Goal: Participate in discussion: Engage in conversation with other users on a specific topic

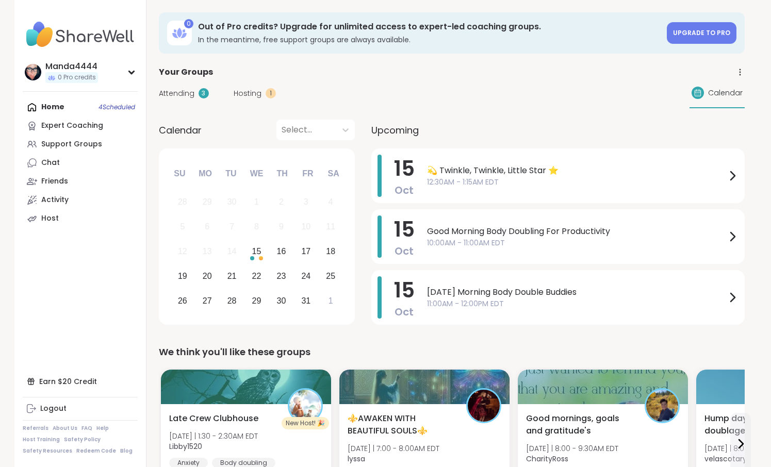
click at [61, 111] on div "Home 4 Scheduled Expert Coaching Support Groups Chat Friends Activity Host" at bounding box center [80, 163] width 115 height 130
click at [57, 108] on div "Home 4 Scheduled Expert Coaching Support Groups Chat Friends Activity Host" at bounding box center [80, 163] width 115 height 130
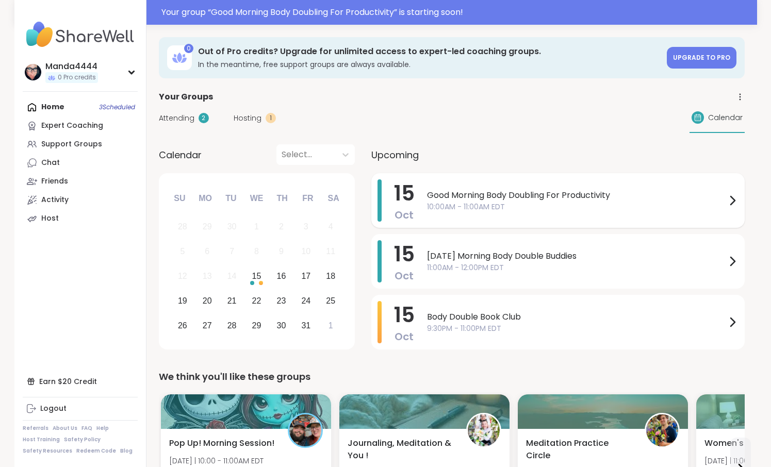
click at [539, 194] on span "Good Morning Body Doubling For Productivity" at bounding box center [576, 195] width 299 height 12
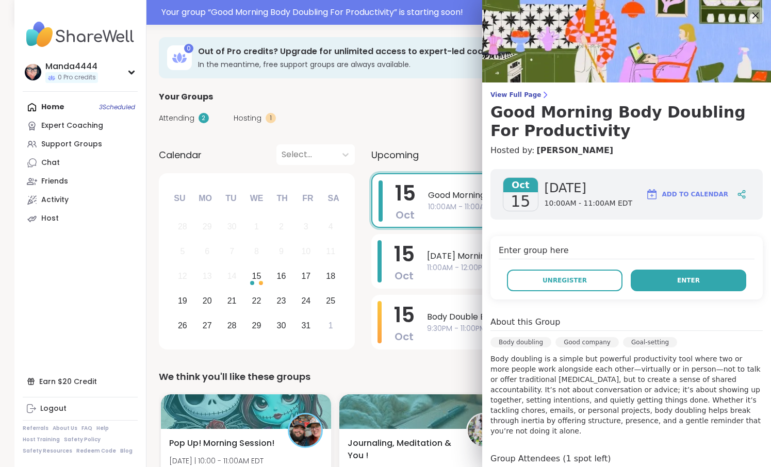
click at [656, 279] on button "Enter" at bounding box center [688, 281] width 115 height 22
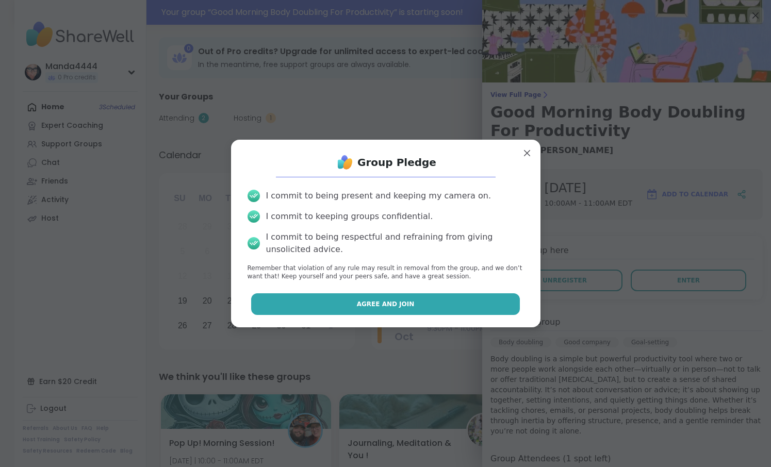
click at [504, 301] on button "Agree and Join" at bounding box center [385, 304] width 269 height 22
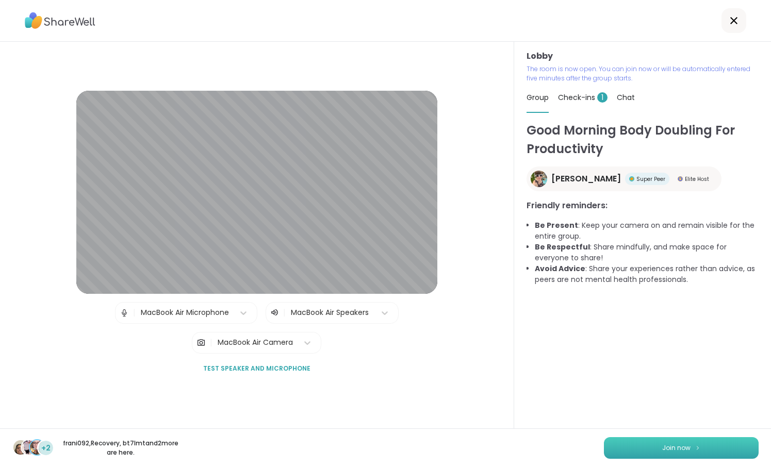
click at [689, 448] on span "Join now" at bounding box center [676, 447] width 28 height 9
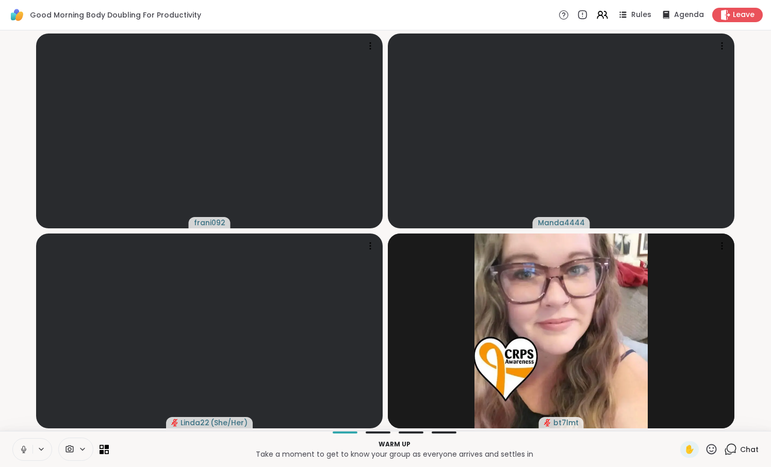
click at [26, 454] on icon at bounding box center [23, 449] width 9 height 9
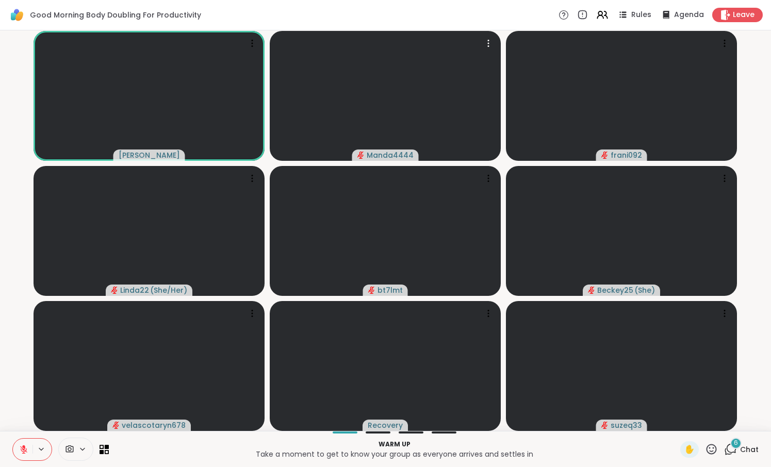
click at [734, 448] on div "6" at bounding box center [735, 443] width 11 height 11
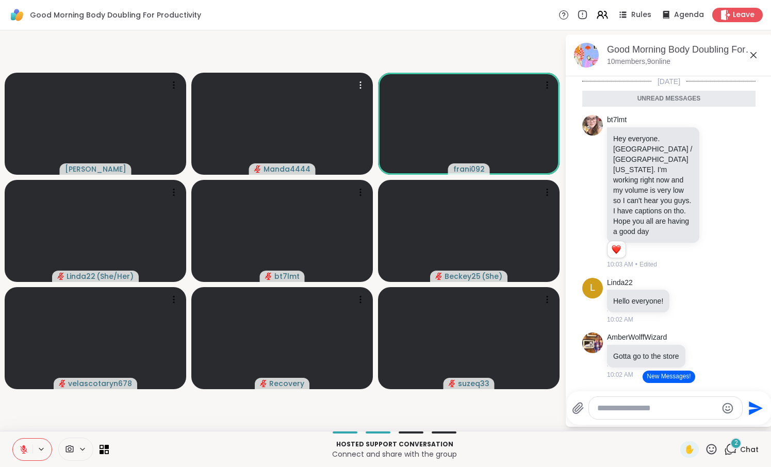
click at [654, 405] on textarea "Type your message" at bounding box center [657, 408] width 120 height 10
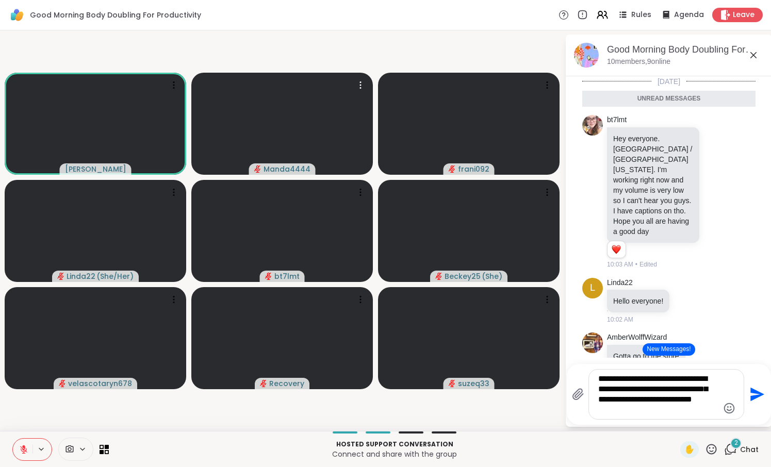
type textarea "**********"
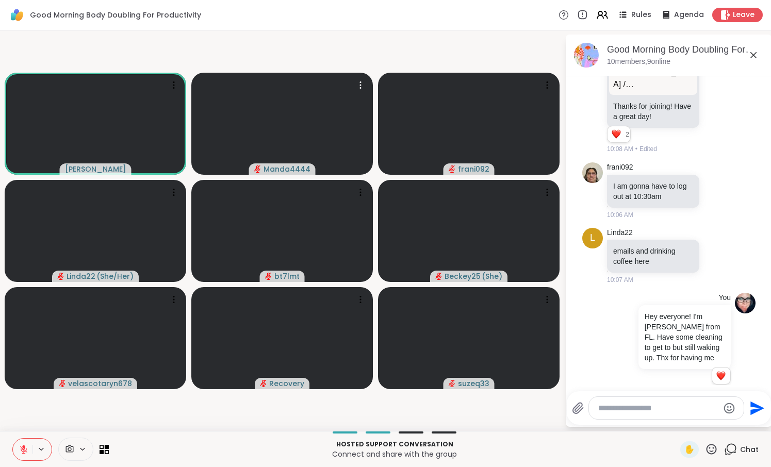
scroll to position [685, 0]
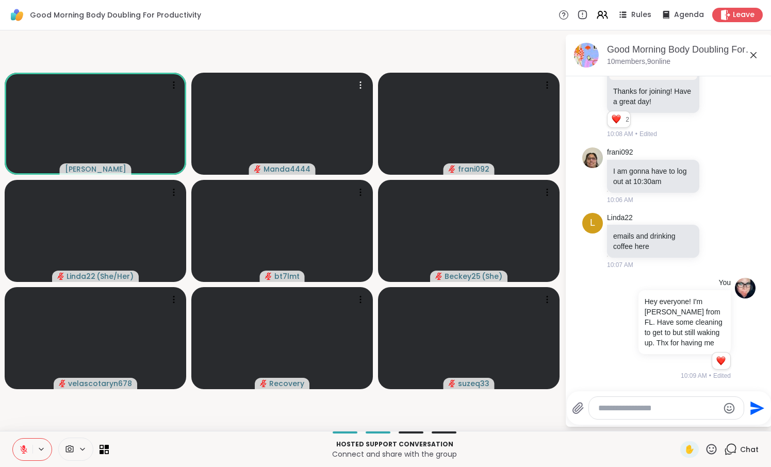
click at [23, 451] on icon at bounding box center [23, 449] width 9 height 9
click at [20, 453] on icon at bounding box center [23, 449] width 9 height 9
click at [27, 448] on icon at bounding box center [23, 449] width 9 height 9
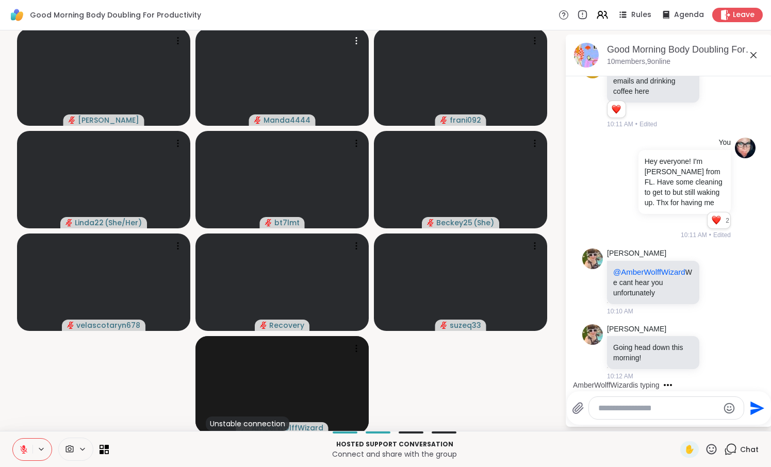
scroll to position [896, 0]
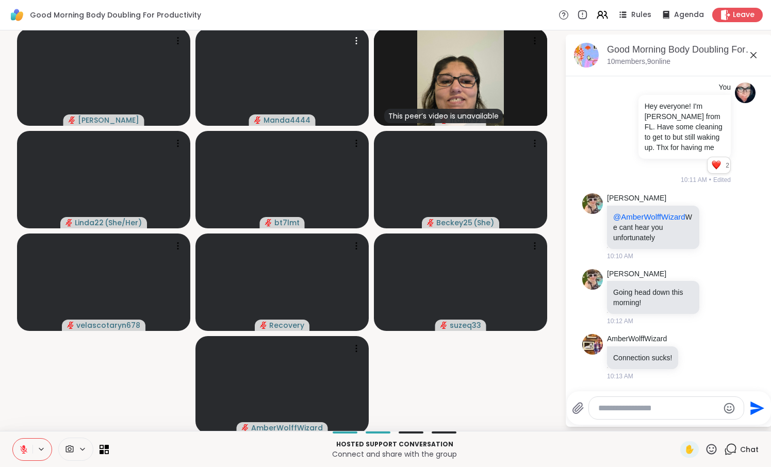
click at [620, 411] on textarea "Type your message" at bounding box center [658, 408] width 120 height 10
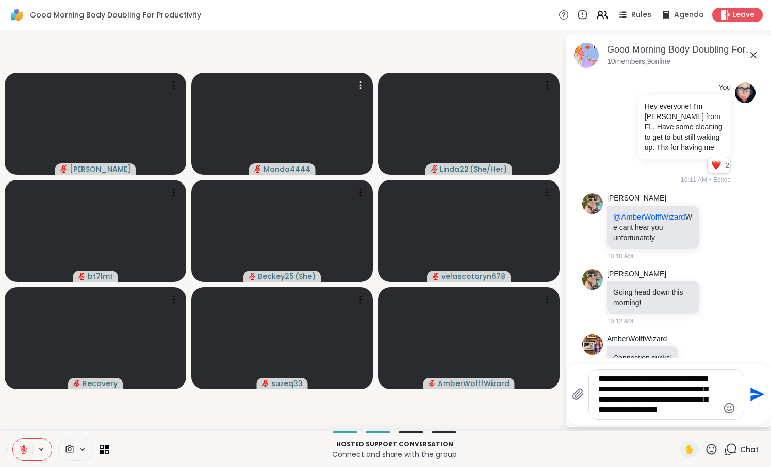
click at [702, 381] on textarea "**********" at bounding box center [658, 394] width 120 height 41
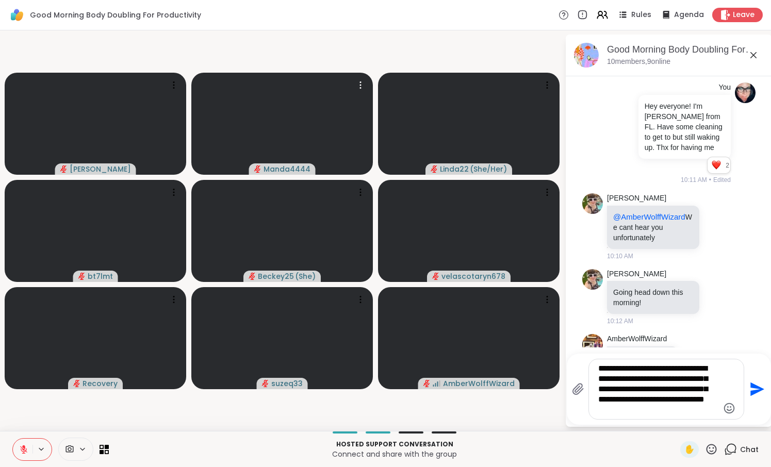
type textarea "**********"
click at [757, 389] on icon "Send" at bounding box center [756, 389] width 16 height 16
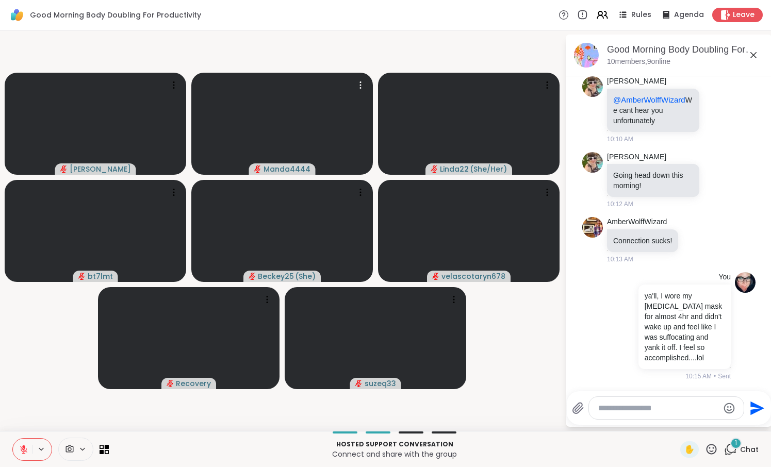
scroll to position [1108, 0]
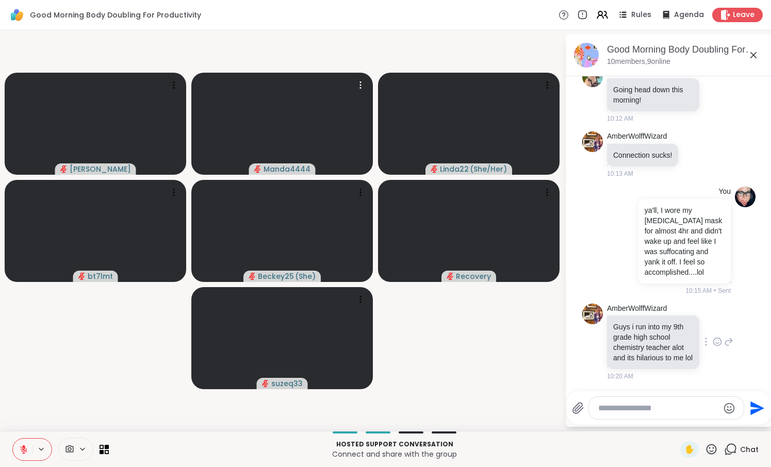
click at [731, 338] on icon at bounding box center [728, 341] width 7 height 7
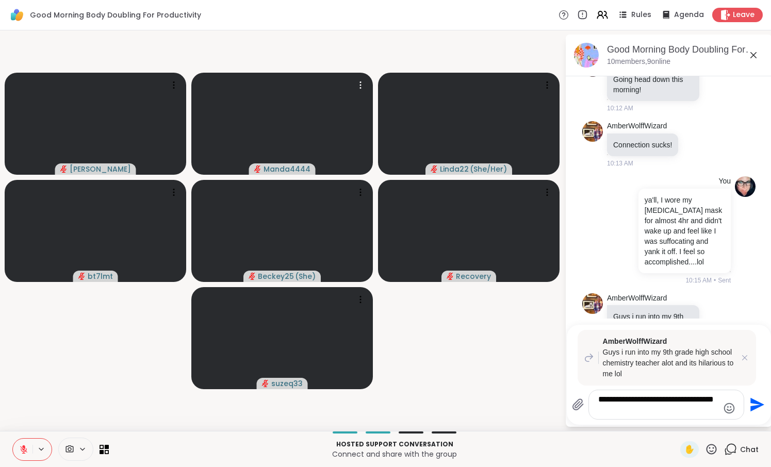
type textarea "**********"
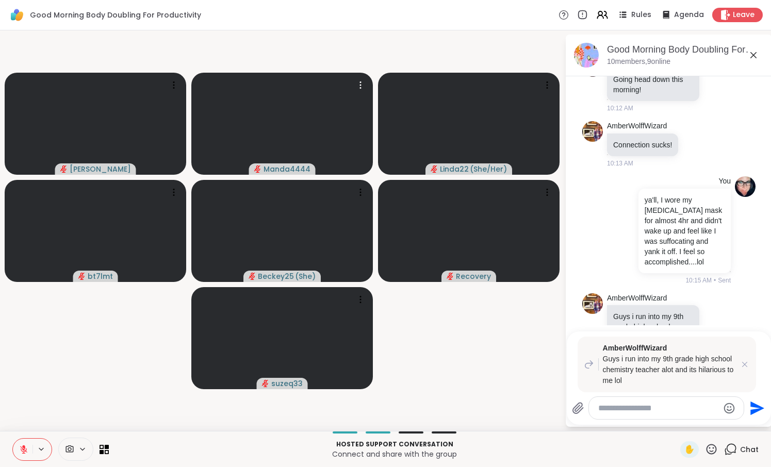
scroll to position [1234, 0]
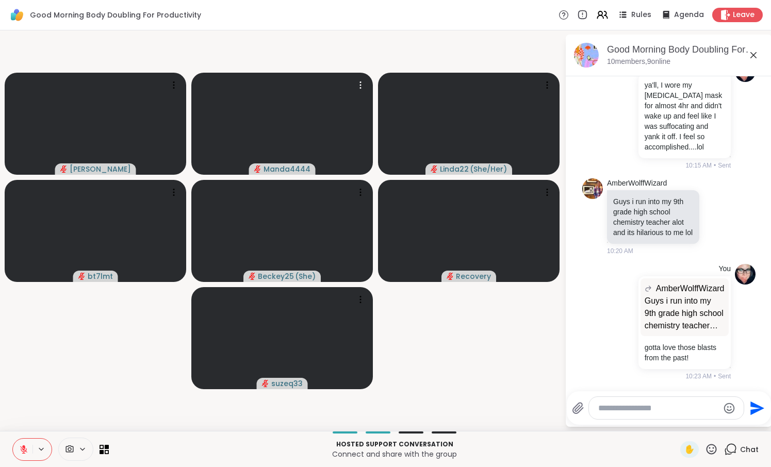
click at [755, 54] on icon at bounding box center [753, 55] width 6 height 6
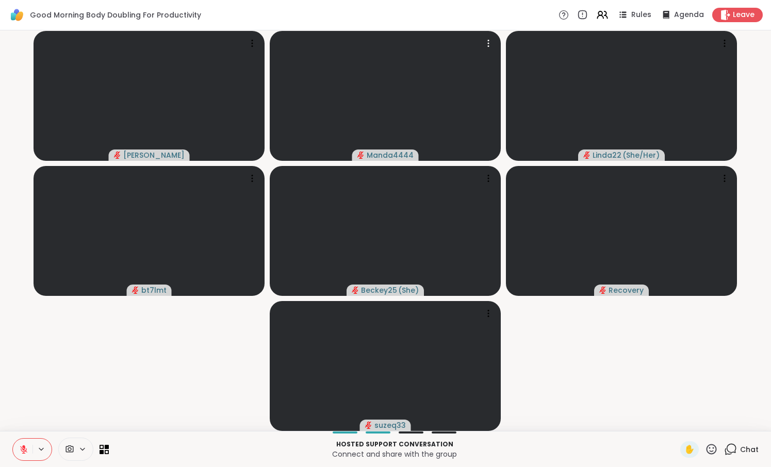
click at [732, 451] on icon at bounding box center [730, 449] width 13 height 13
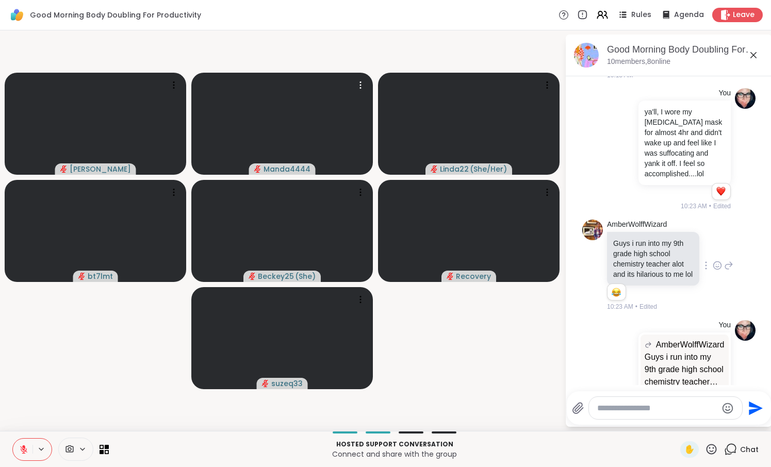
scroll to position [1263, 0]
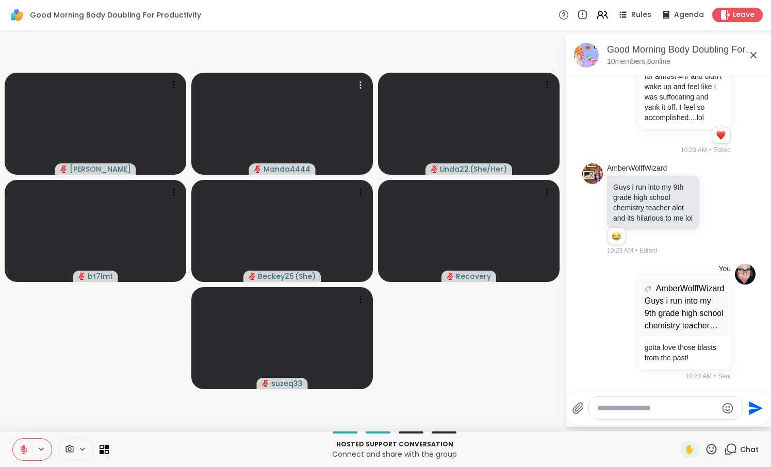
click at [756, 54] on icon at bounding box center [753, 55] width 12 height 12
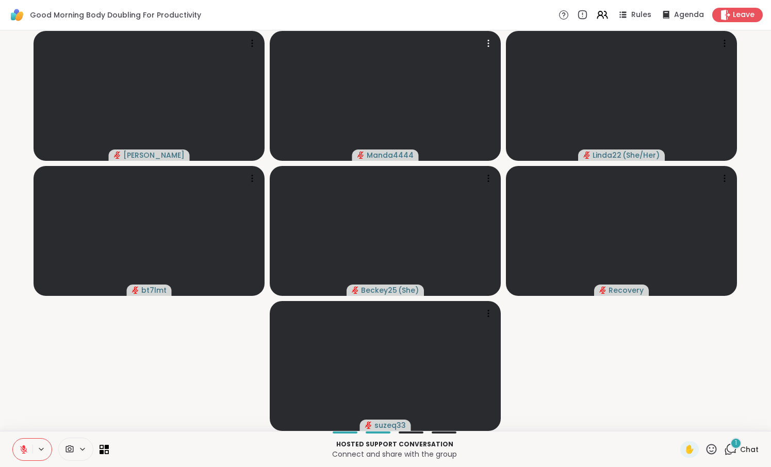
click at [733, 447] on div "1" at bounding box center [735, 443] width 11 height 11
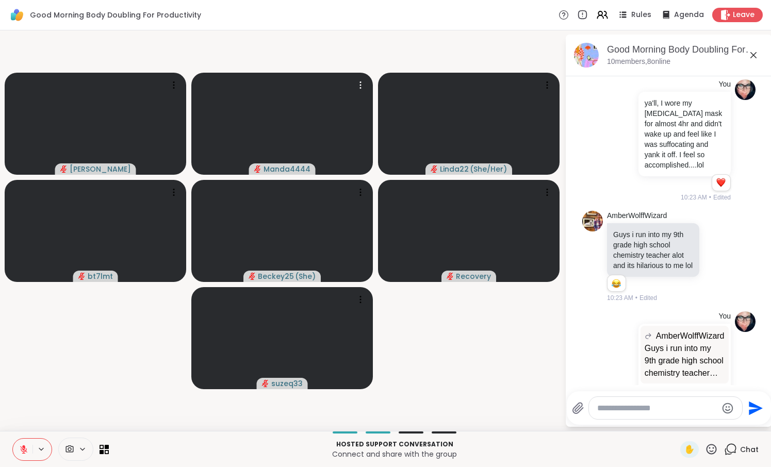
scroll to position [1454, 0]
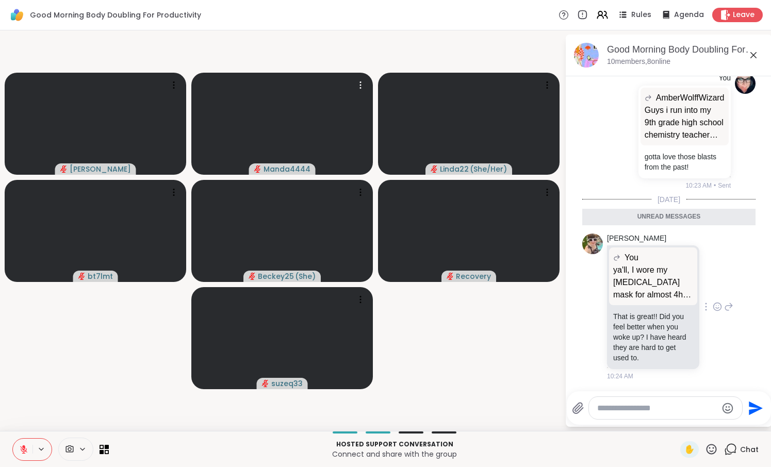
click at [733, 306] on icon at bounding box center [728, 307] width 9 height 12
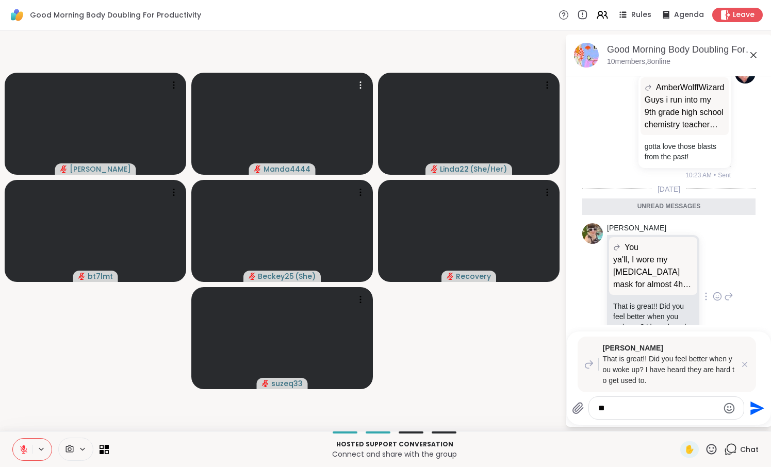
type textarea "*"
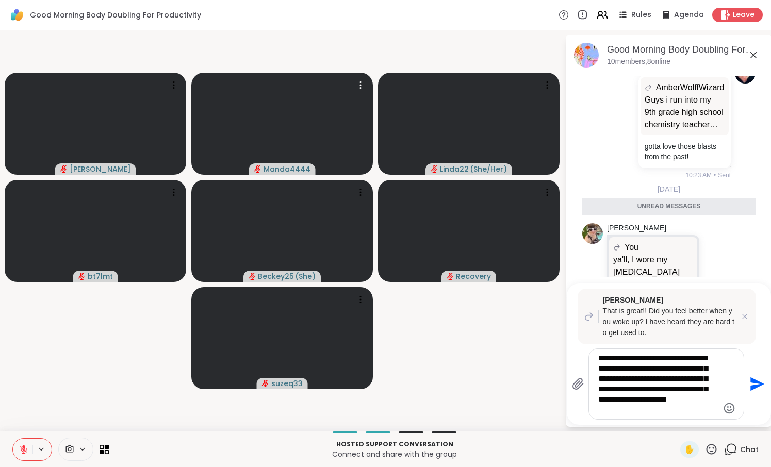
type textarea "**********"
click at [756, 383] on icon "Send" at bounding box center [757, 384] width 14 height 14
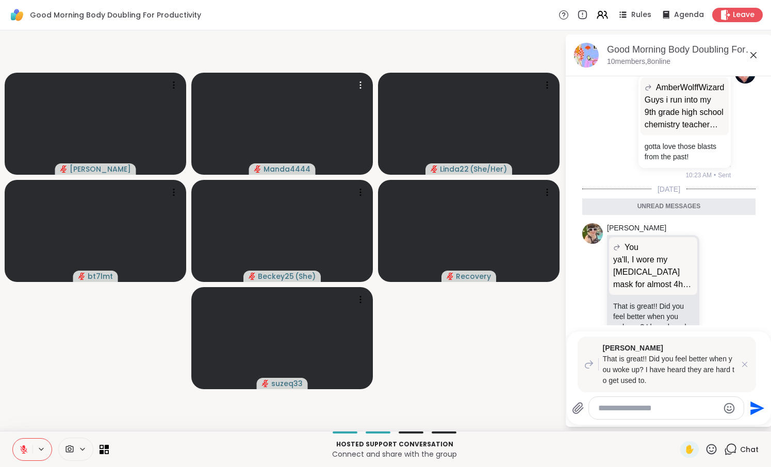
scroll to position [1585, 0]
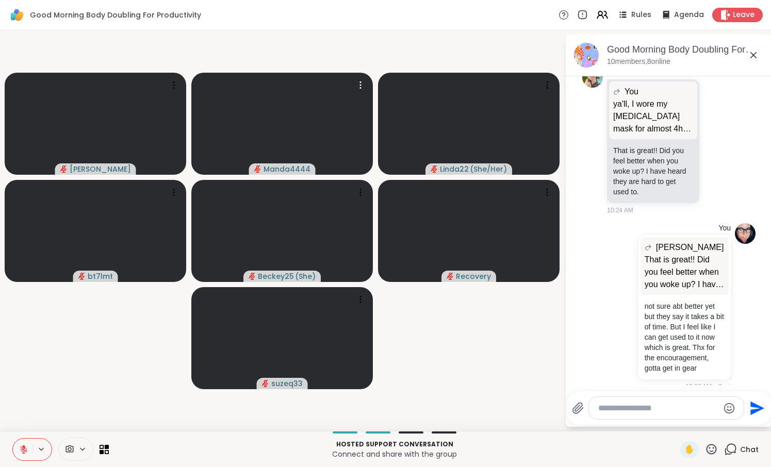
click at [756, 383] on li "You Adrienne_QueenOfTheDawn That is great!! Did you feel better when you woke u…" at bounding box center [668, 307] width 187 height 177
click at [648, 409] on textarea "Type your message" at bounding box center [658, 408] width 120 height 10
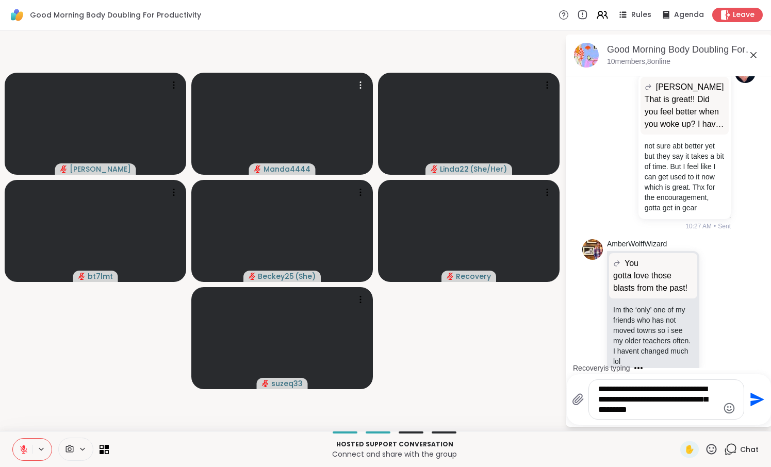
type textarea "**********"
click at [727, 406] on icon "Emoji picker" at bounding box center [729, 408] width 12 height 12
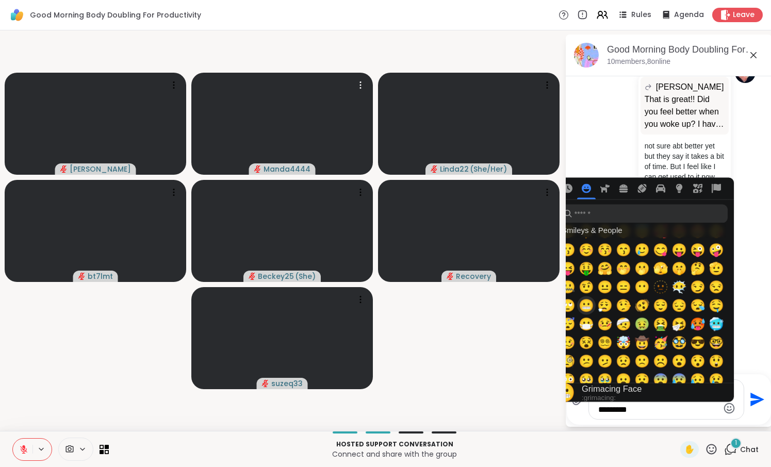
scroll to position [1867, 0]
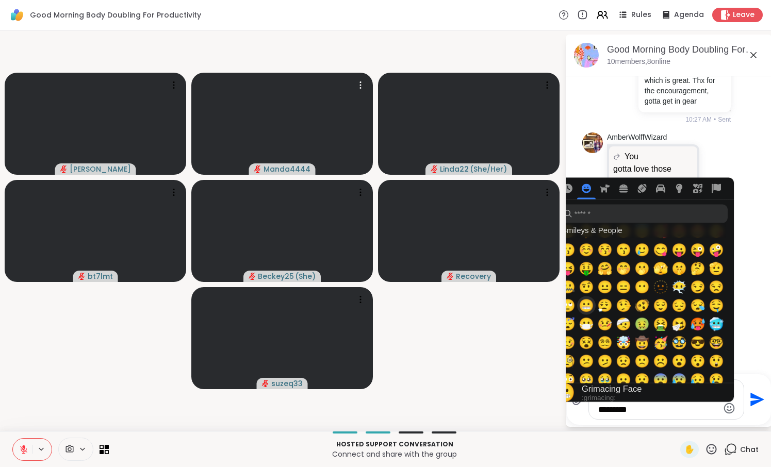
click at [586, 310] on span "😬" at bounding box center [585, 306] width 15 height 14
click at [762, 353] on li "Recovery I'm going to go sit outside for a bit of fresh air, it's finally a nic…" at bounding box center [668, 335] width 187 height 107
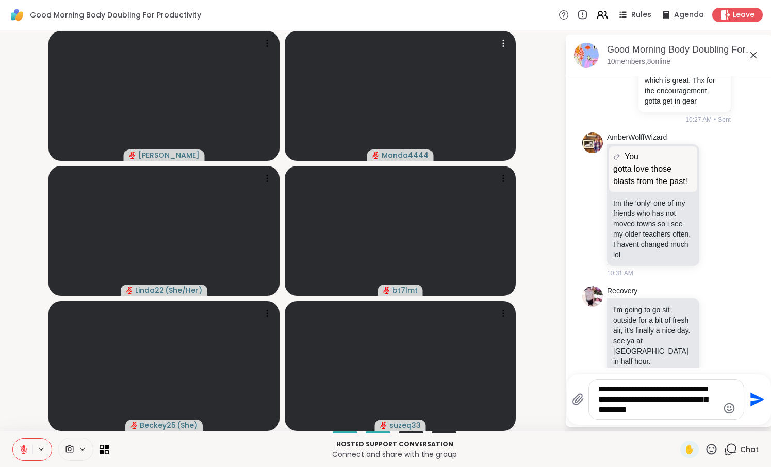
click at [755, 400] on icon "Send" at bounding box center [756, 399] width 16 height 16
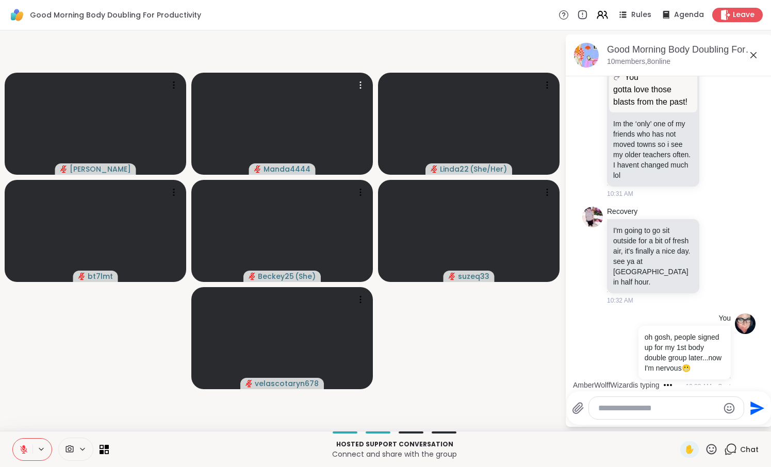
scroll to position [2082, 0]
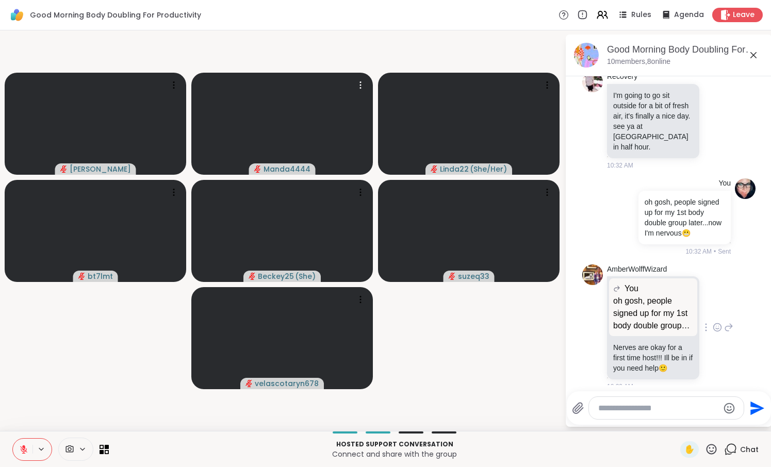
click at [716, 322] on icon at bounding box center [717, 327] width 9 height 10
click at [634, 306] on div "Select Reaction: Heart" at bounding box center [635, 310] width 9 height 9
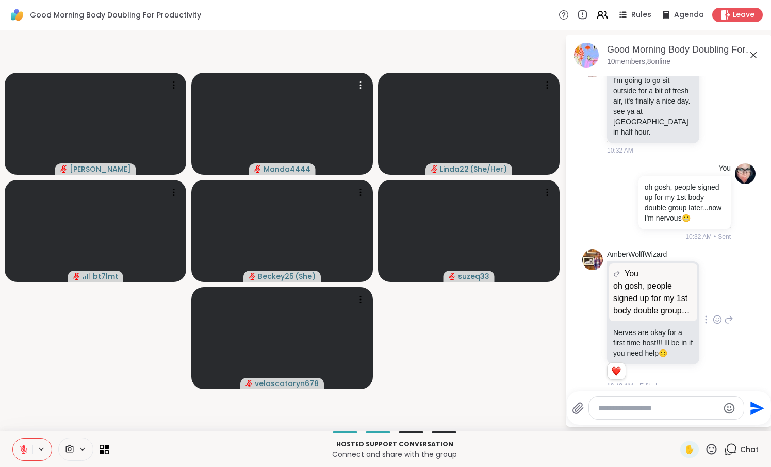
click at [731, 316] on icon at bounding box center [728, 319] width 7 height 7
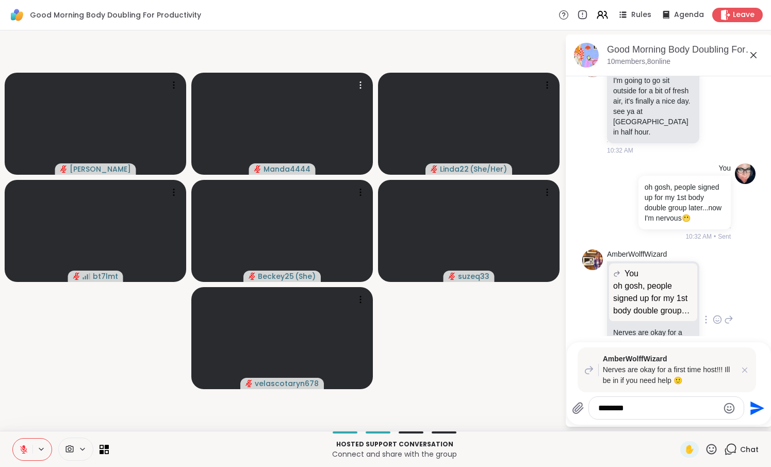
type textarea "*******"
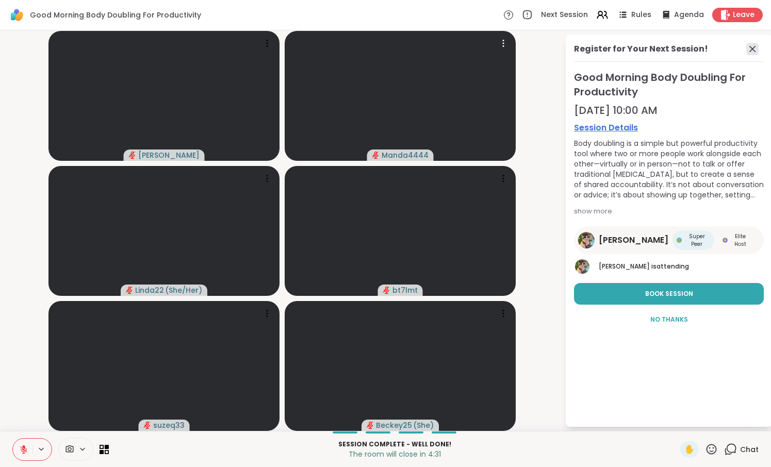
click at [749, 48] on icon at bounding box center [752, 49] width 12 height 12
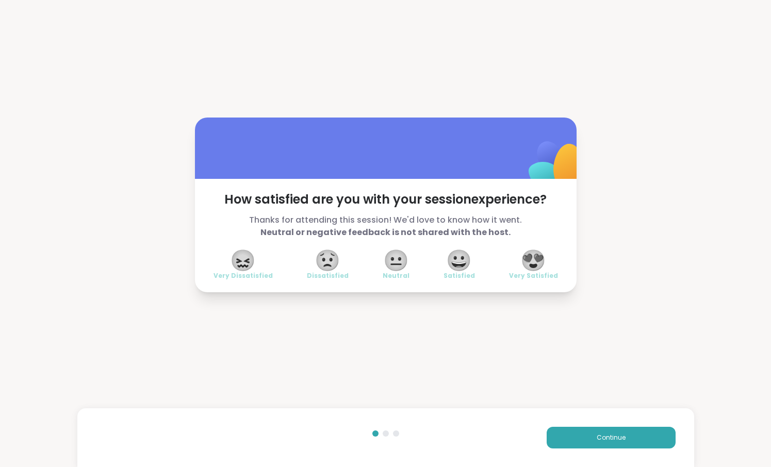
click at [531, 259] on span "😍" at bounding box center [533, 260] width 26 height 19
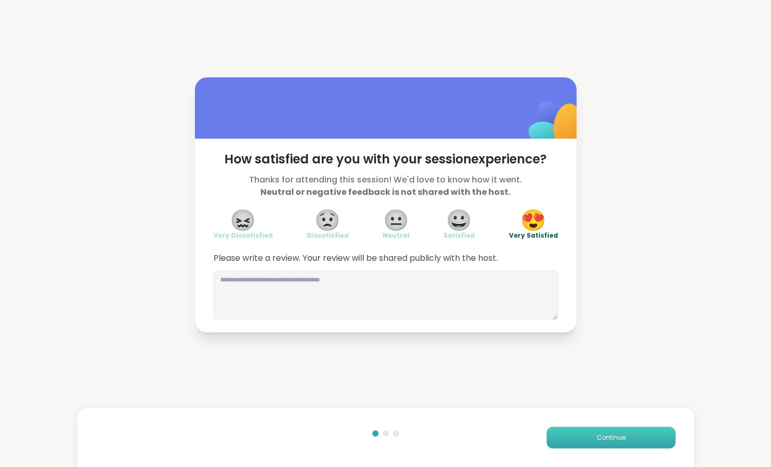
click at [613, 432] on button "Continue" at bounding box center [611, 438] width 129 height 22
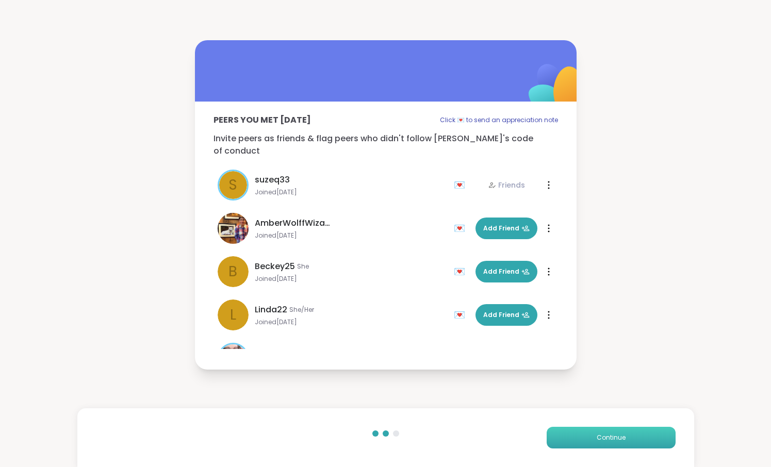
click at [613, 432] on button "Continue" at bounding box center [611, 438] width 129 height 22
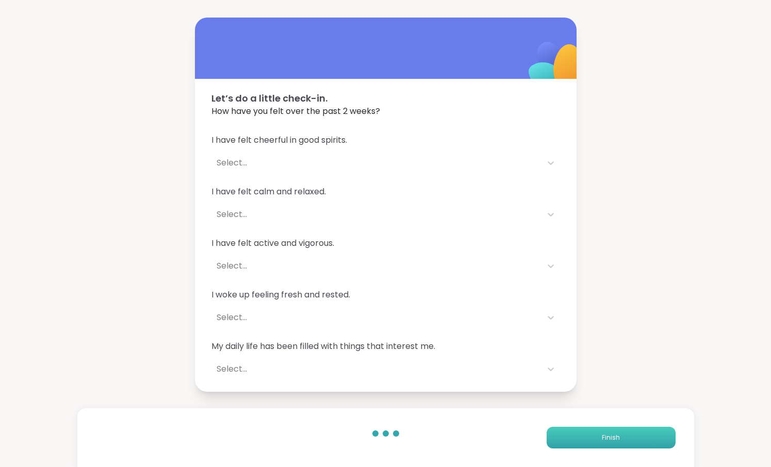
click at [607, 441] on span "Finish" at bounding box center [611, 437] width 18 height 9
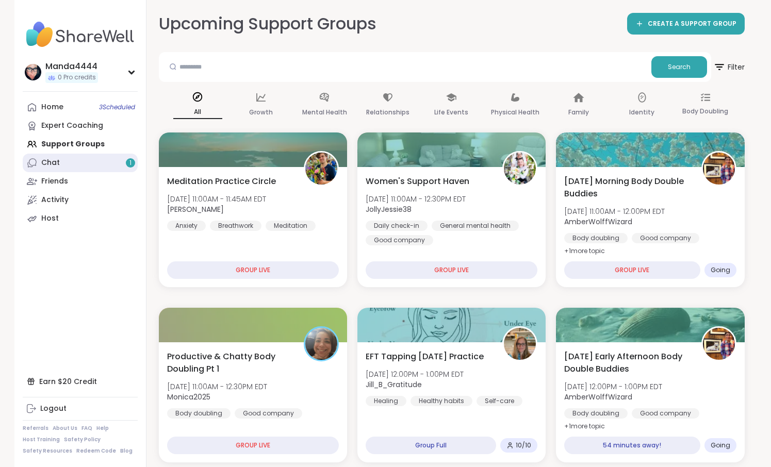
click at [103, 164] on link "Chat 1" at bounding box center [80, 163] width 115 height 19
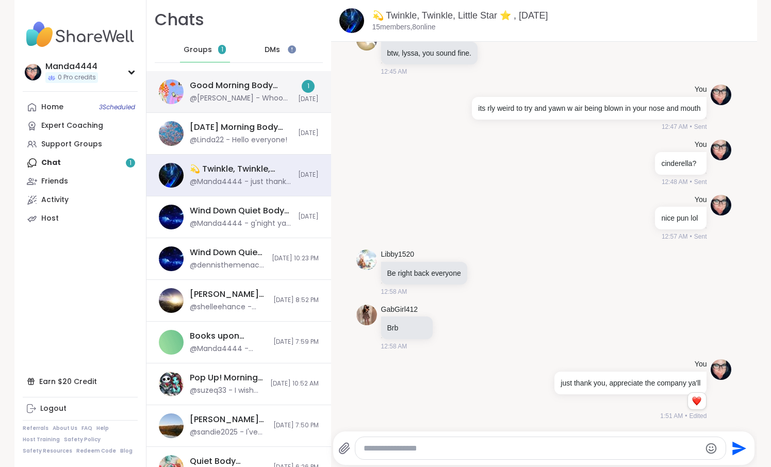
click at [253, 87] on div "Good Morning Body Doubling For Productivity, Oct 15" at bounding box center [241, 85] width 102 height 11
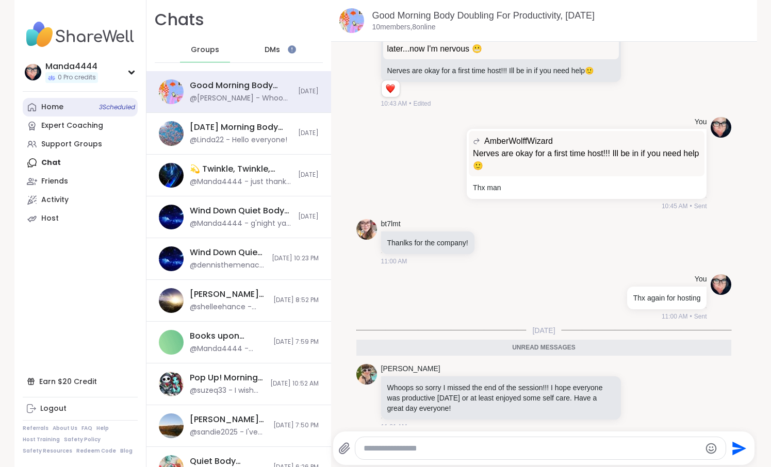
click at [86, 107] on link "Home 3 Scheduled" at bounding box center [80, 107] width 115 height 19
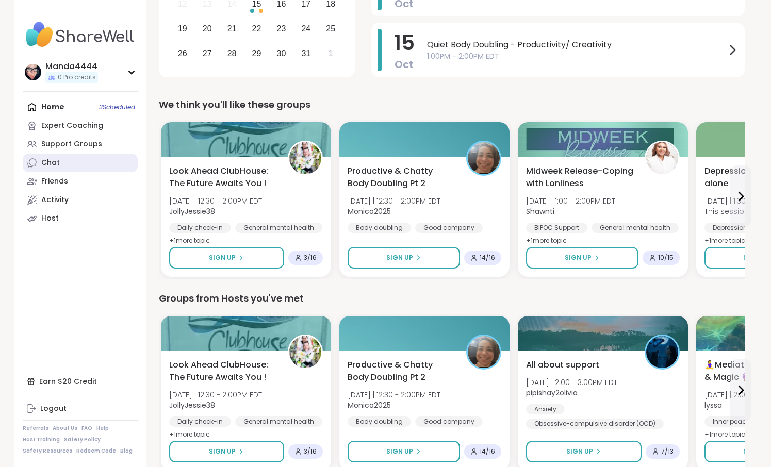
click at [56, 160] on div "Chat" at bounding box center [50, 163] width 19 height 10
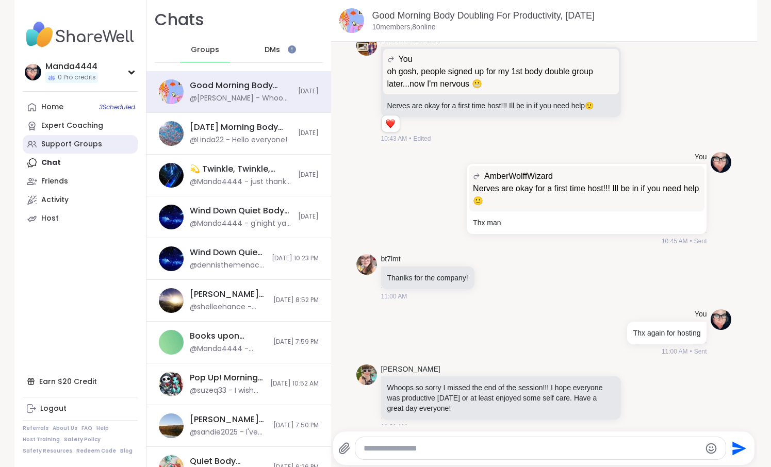
click at [69, 150] on div "Support Groups" at bounding box center [71, 144] width 61 height 10
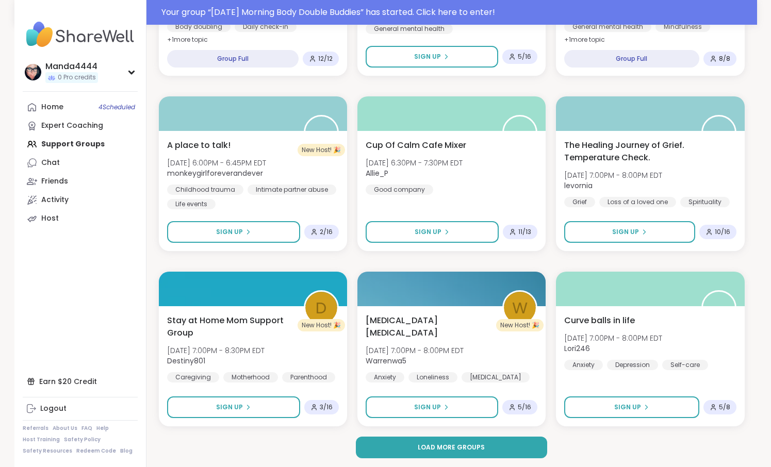
scroll to position [1815, 0]
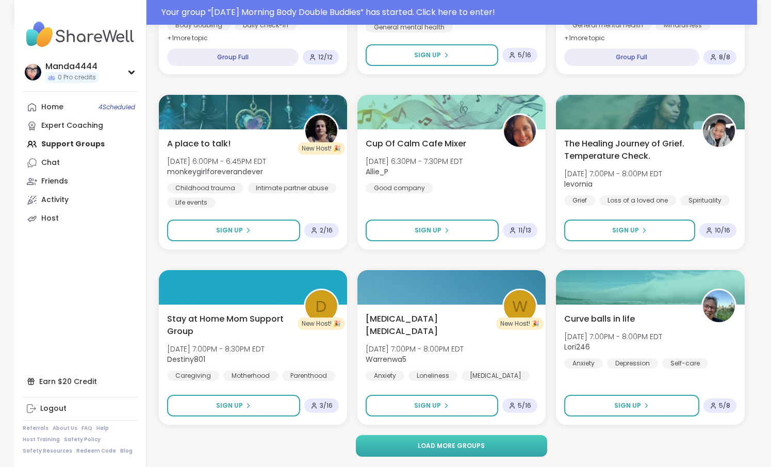
click at [500, 444] on button "Load more groups" at bounding box center [451, 446] width 191 height 22
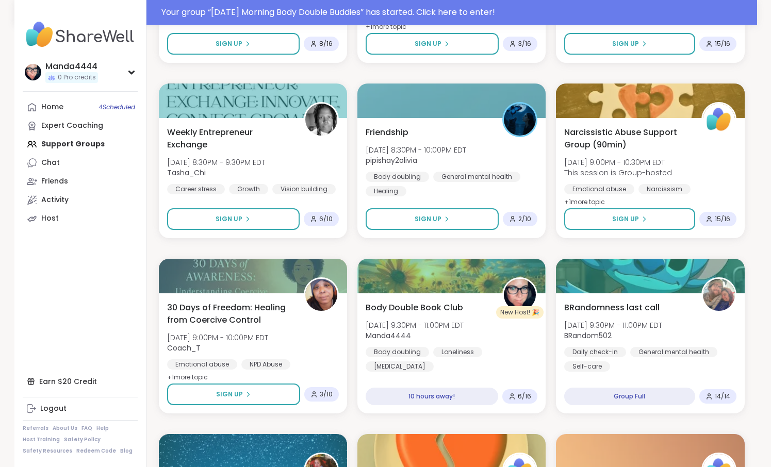
scroll to position [2543, 0]
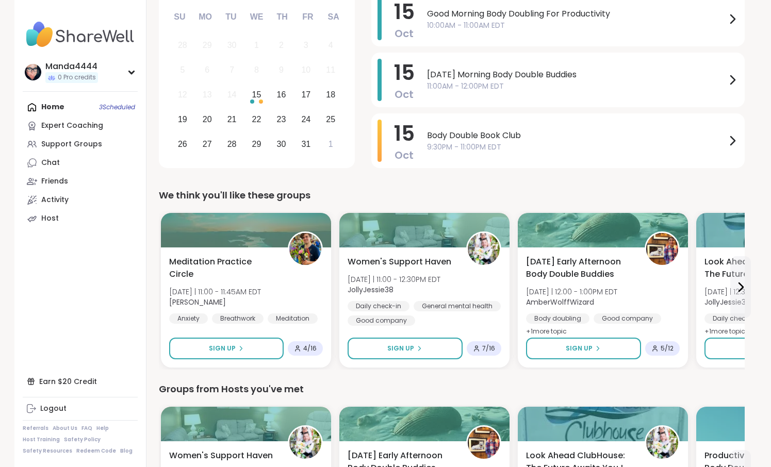
scroll to position [157, 0]
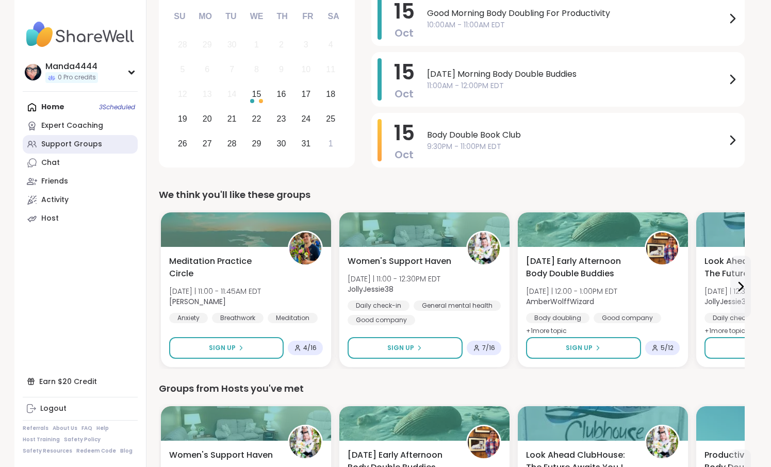
click at [59, 145] on div "Support Groups" at bounding box center [71, 144] width 61 height 10
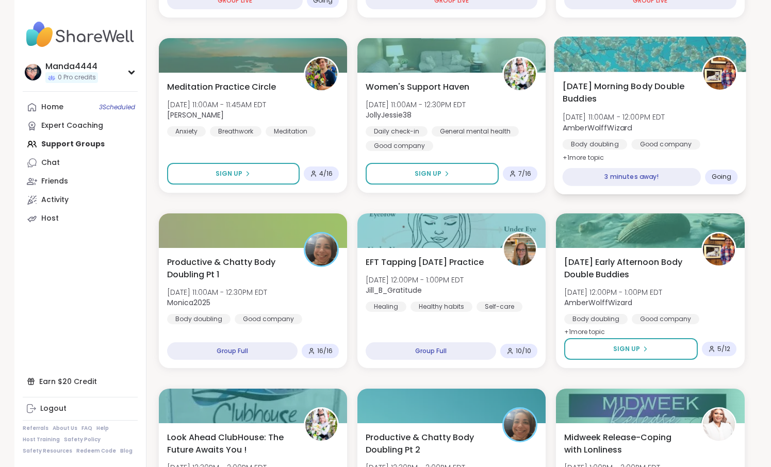
scroll to position [273, 0]
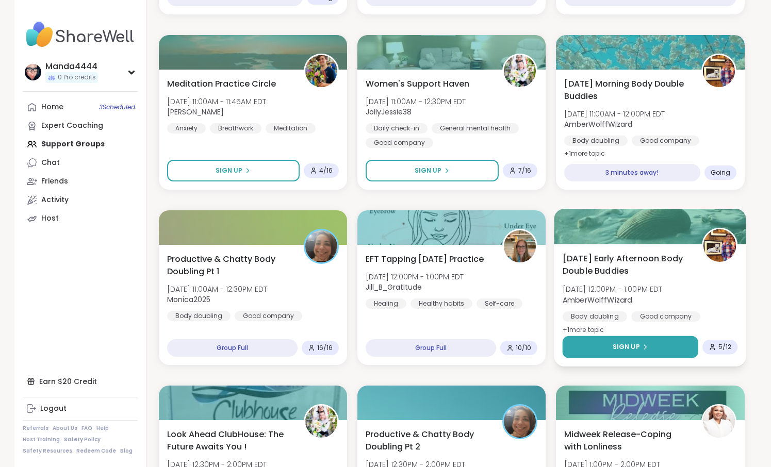
click at [647, 349] on icon at bounding box center [645, 347] width 6 height 6
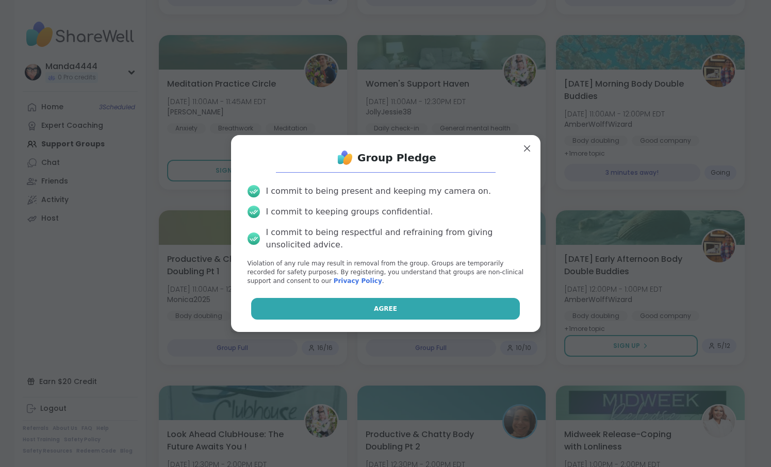
click at [378, 307] on span "Agree" at bounding box center [385, 308] width 23 height 9
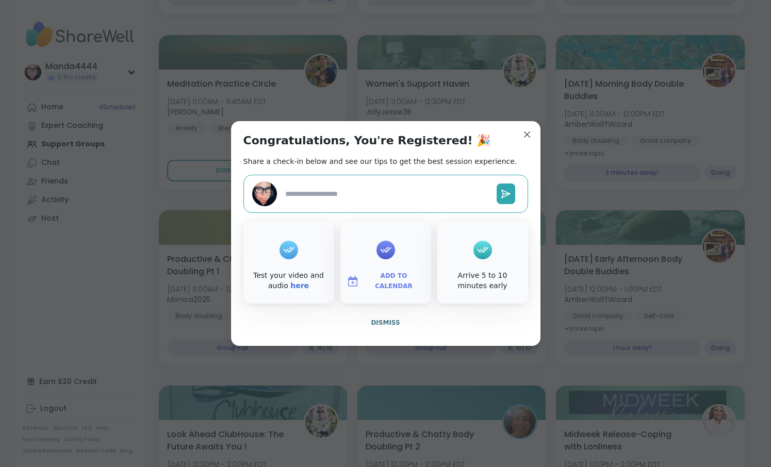
click at [387, 283] on span "Add to Calendar" at bounding box center [394, 281] width 62 height 20
click at [382, 165] on button "Apple Calendar" at bounding box center [385, 165] width 78 height 23
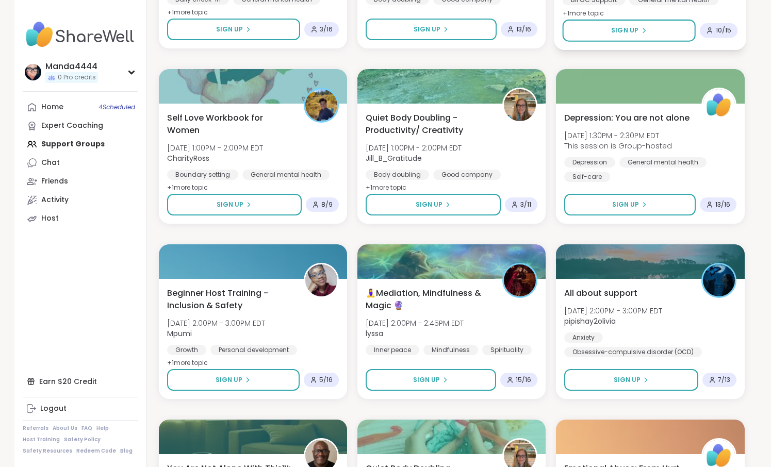
scroll to position [767, 0]
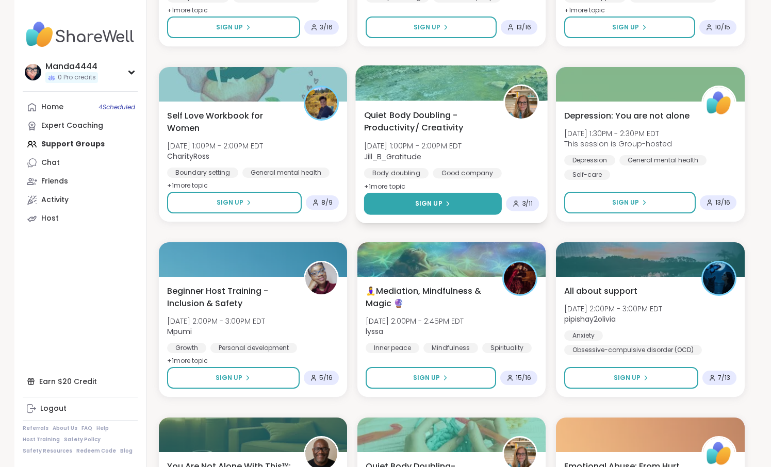
click at [437, 210] on button "Sign Up" at bounding box center [432, 204] width 138 height 22
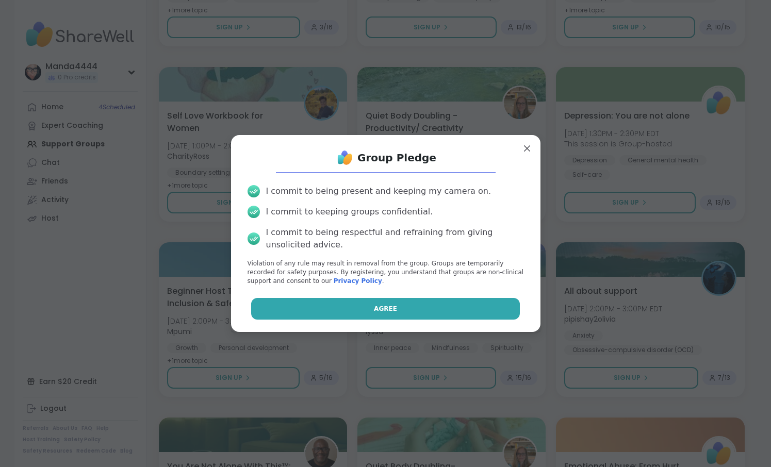
click at [415, 313] on button "Agree" at bounding box center [385, 309] width 269 height 22
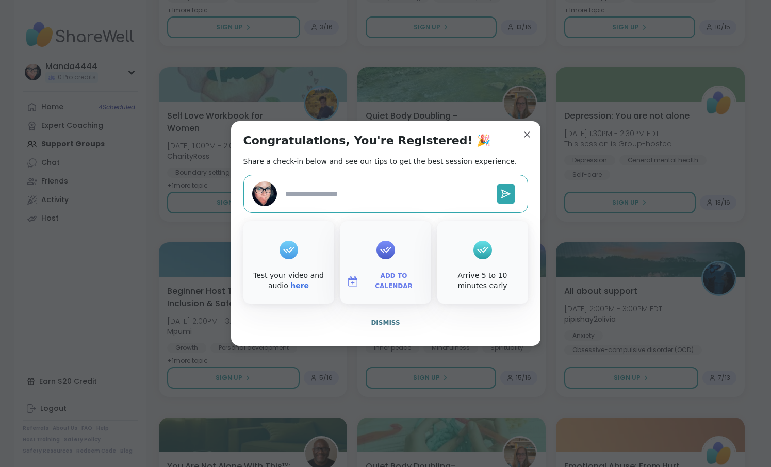
type textarea "*"
click at [391, 279] on span "Add to Calendar" at bounding box center [394, 281] width 62 height 20
click at [393, 164] on button "Apple Calendar" at bounding box center [385, 165] width 78 height 23
click at [381, 322] on span "Dismiss" at bounding box center [385, 322] width 29 height 7
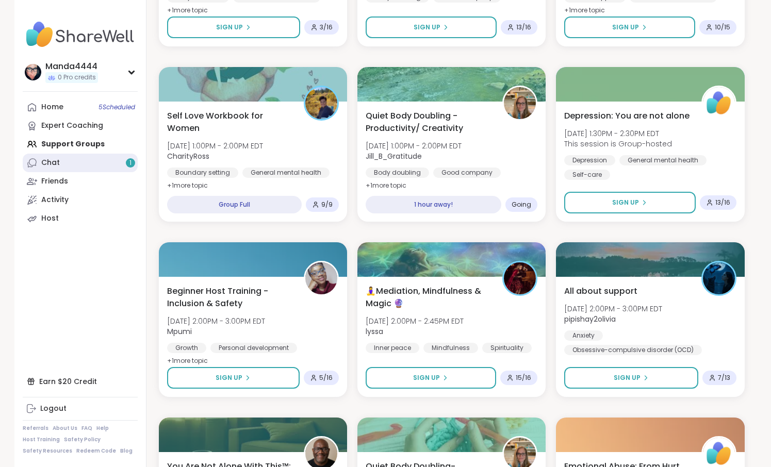
click at [101, 166] on link "Chat 1" at bounding box center [80, 163] width 115 height 19
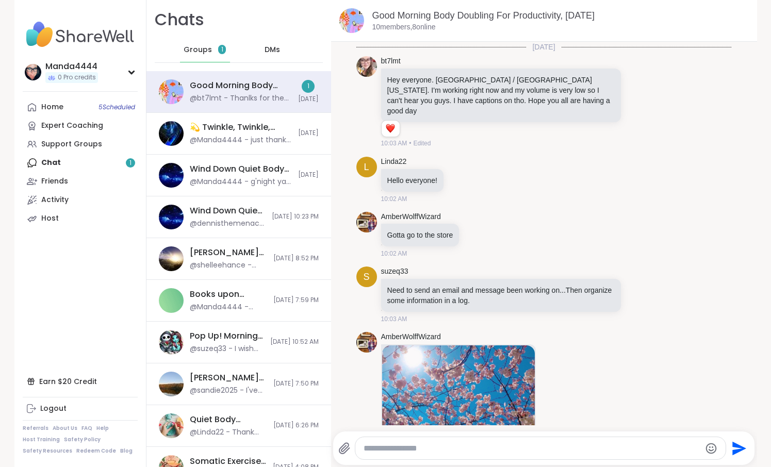
scroll to position [1701, 0]
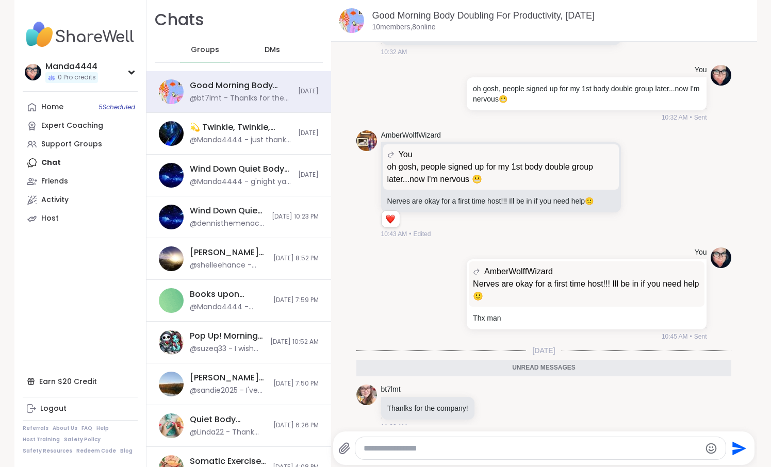
click at [423, 447] on textarea "Type your message" at bounding box center [531, 448] width 337 height 10
type textarea "**********"
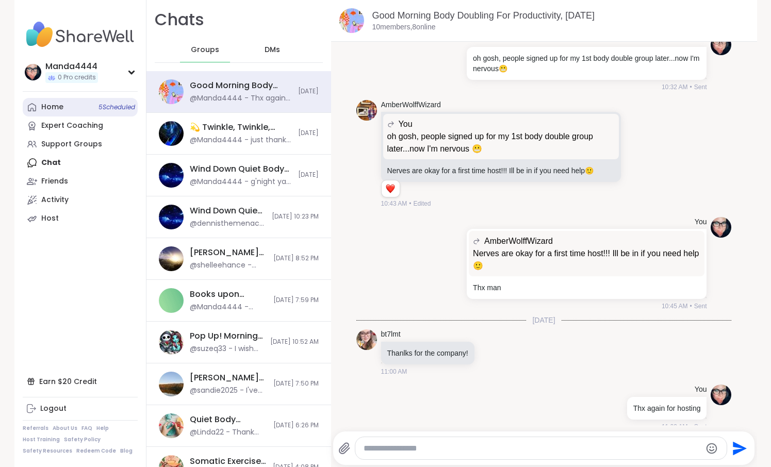
click at [63, 109] on link "Home 5 Scheduled" at bounding box center [80, 107] width 115 height 19
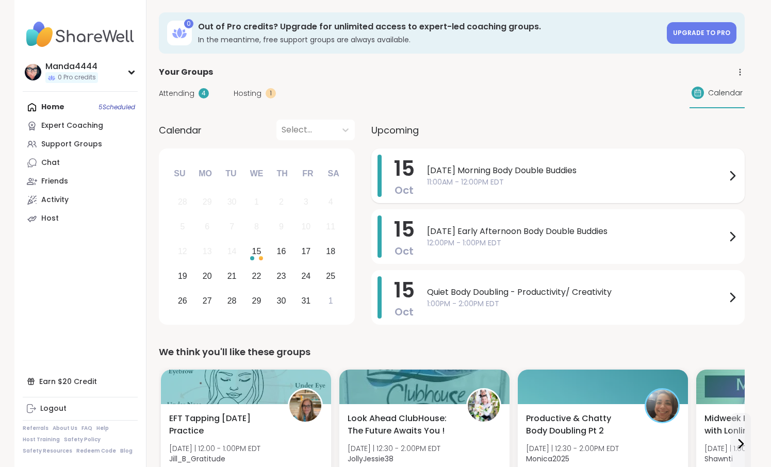
click at [622, 183] on span "11:00AM - 12:00PM EDT" at bounding box center [576, 182] width 299 height 11
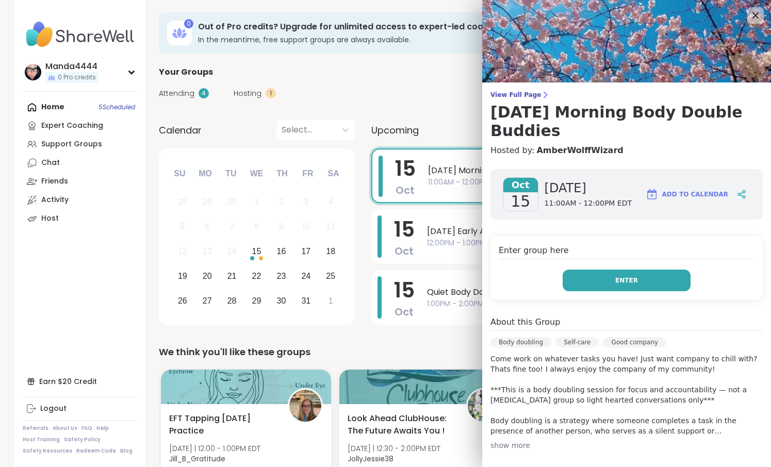
click at [632, 279] on span "Enter" at bounding box center [626, 280] width 23 height 9
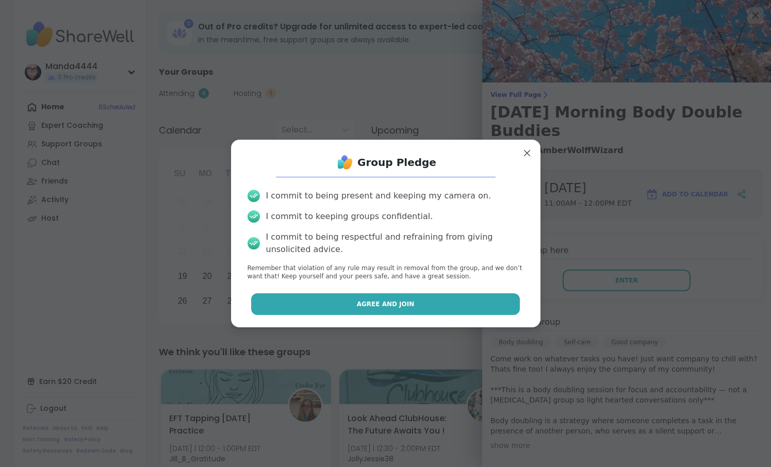
click at [399, 312] on button "Agree and Join" at bounding box center [385, 304] width 269 height 22
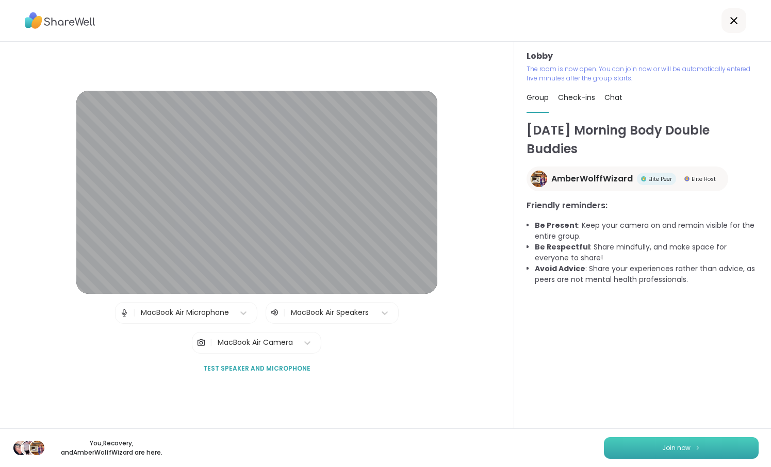
click at [685, 444] on span "Join now" at bounding box center [676, 447] width 28 height 9
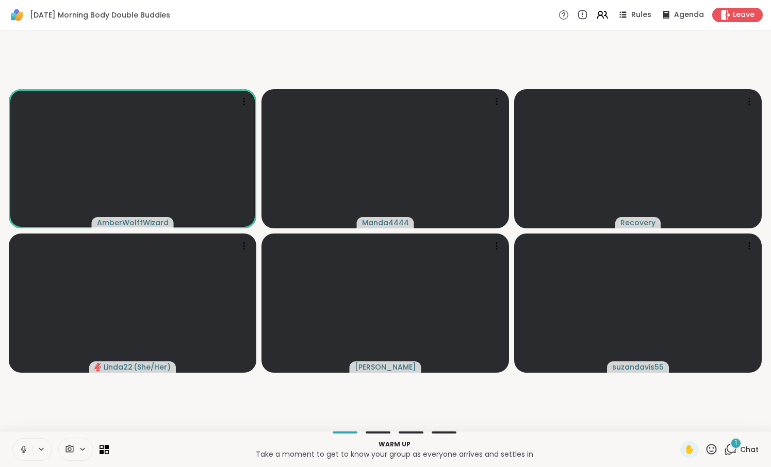
click at [25, 443] on button at bounding box center [23, 450] width 20 height 22
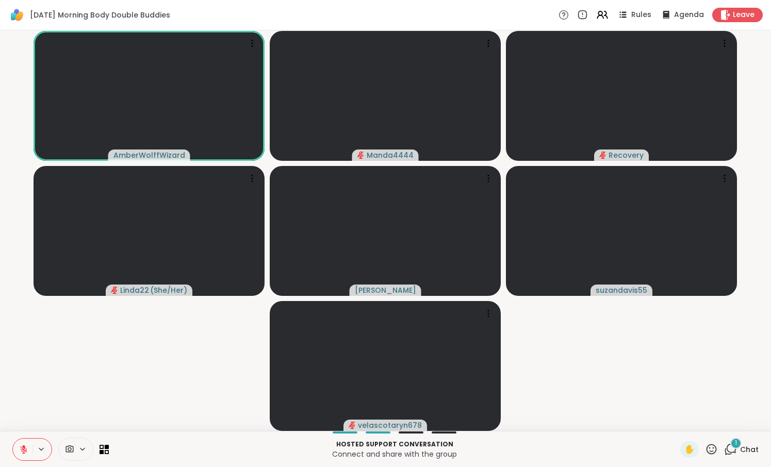
click at [732, 449] on icon at bounding box center [730, 449] width 13 height 13
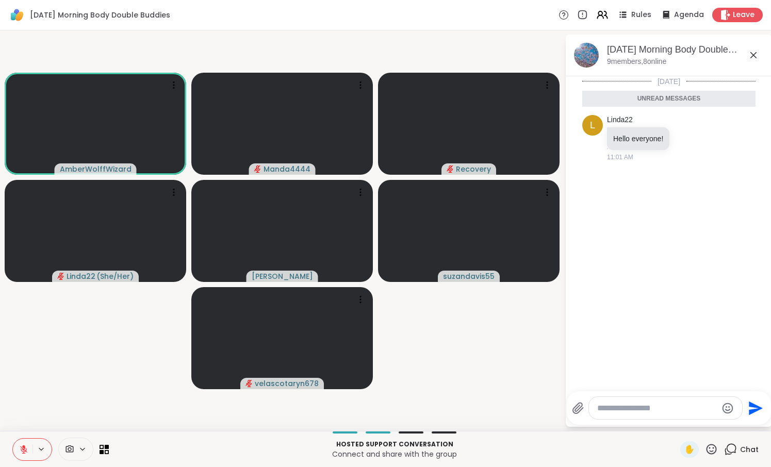
click at [751, 53] on icon at bounding box center [753, 55] width 6 height 6
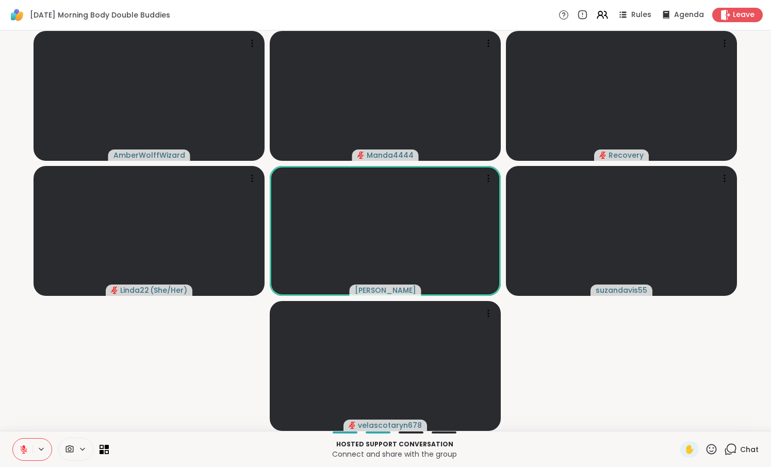
click at [25, 451] on icon at bounding box center [23, 449] width 7 height 7
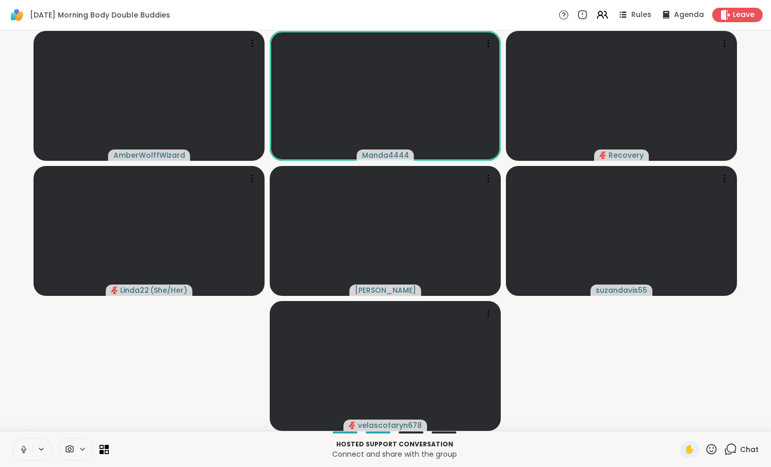
click at [23, 451] on icon at bounding box center [23, 449] width 5 height 3
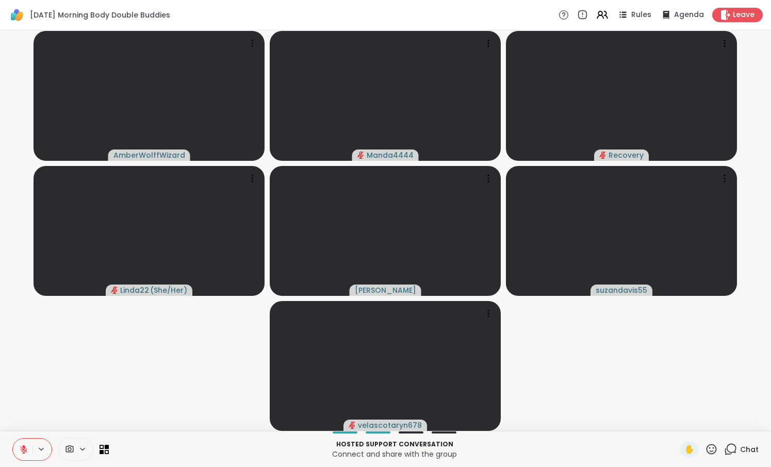
click at [19, 450] on button at bounding box center [23, 450] width 20 height 22
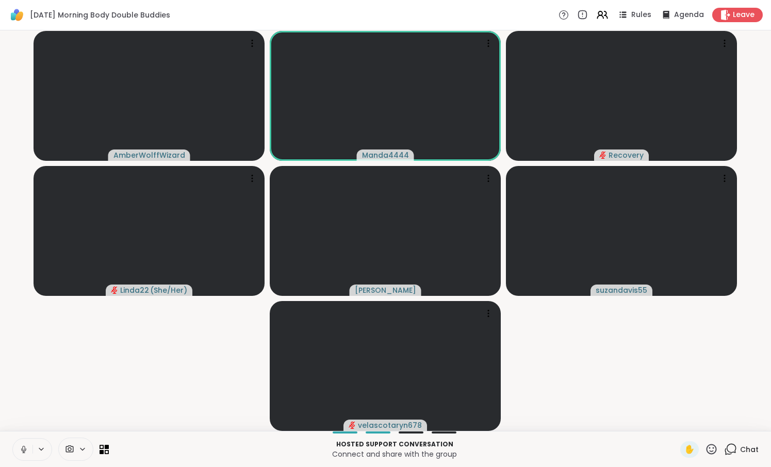
click at [28, 449] on icon at bounding box center [23, 449] width 9 height 9
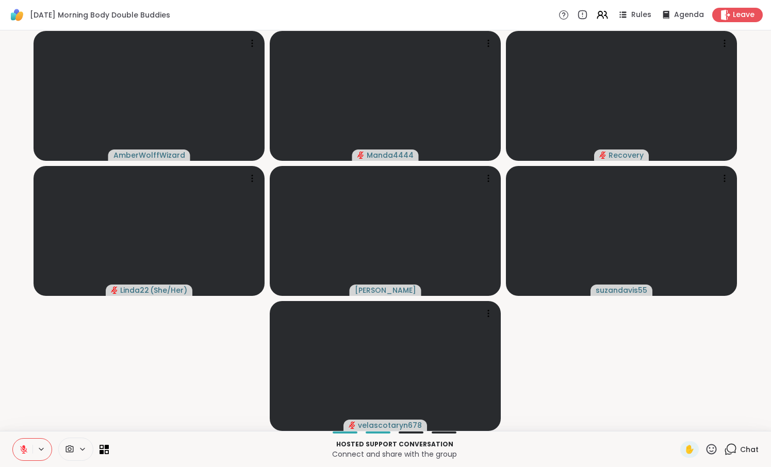
click at [28, 449] on icon at bounding box center [23, 449] width 9 height 9
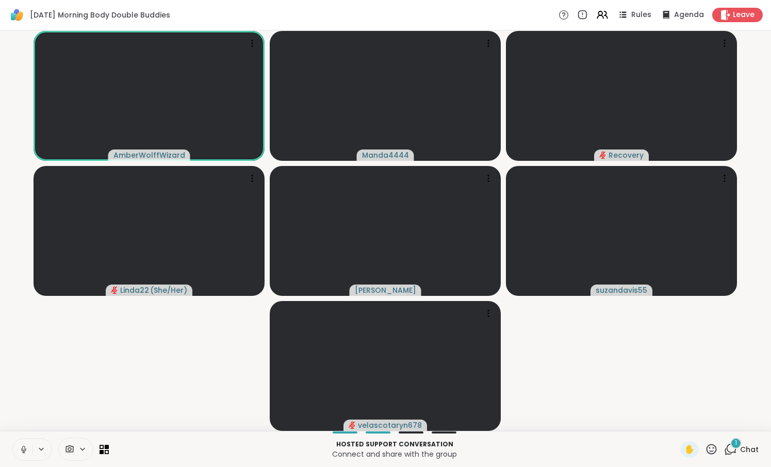
click at [26, 451] on icon at bounding box center [23, 449] width 9 height 9
click at [26, 451] on icon at bounding box center [23, 449] width 7 height 7
click at [32, 446] on button at bounding box center [23, 450] width 20 height 22
click at [29, 448] on button at bounding box center [23, 450] width 20 height 22
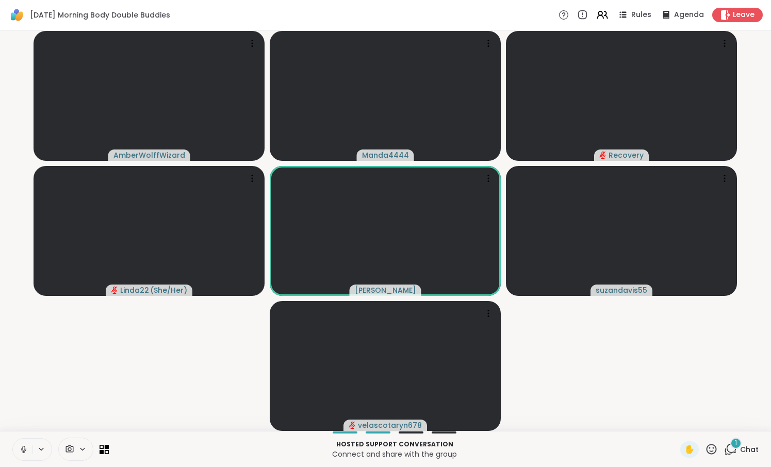
click at [24, 447] on icon at bounding box center [23, 449] width 9 height 9
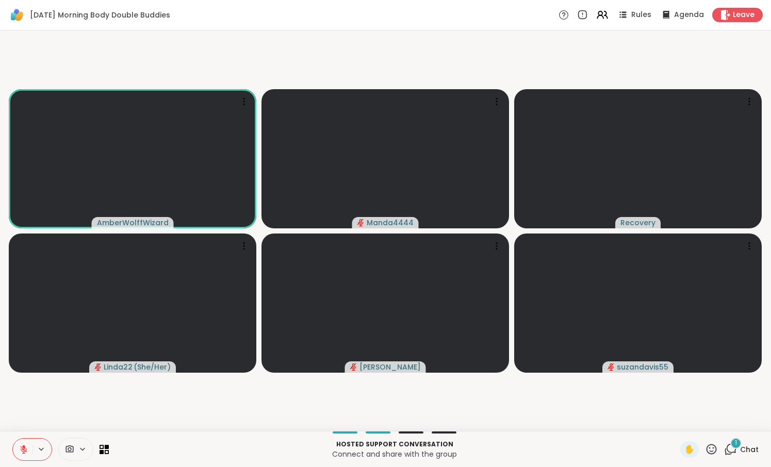
click at [28, 446] on icon at bounding box center [23, 449] width 9 height 9
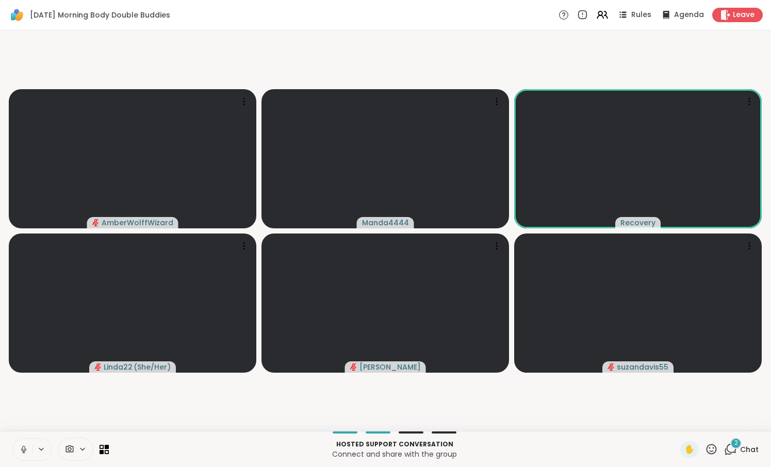
click at [26, 449] on icon at bounding box center [23, 449] width 9 height 9
click at [26, 443] on button at bounding box center [23, 450] width 20 height 22
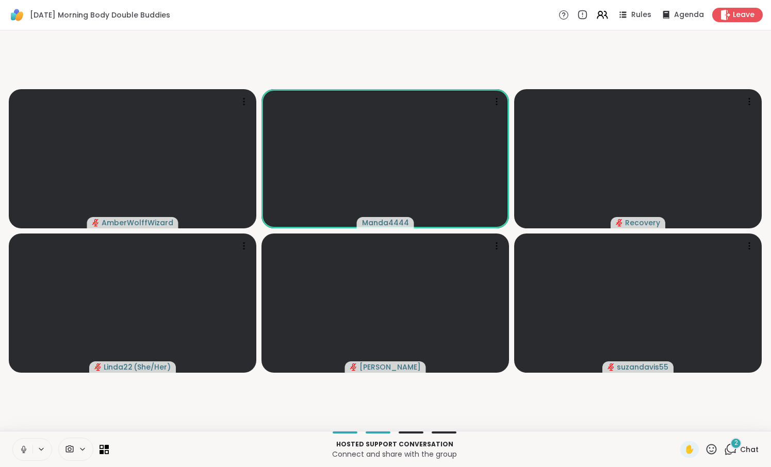
click at [25, 450] on icon at bounding box center [23, 449] width 9 height 9
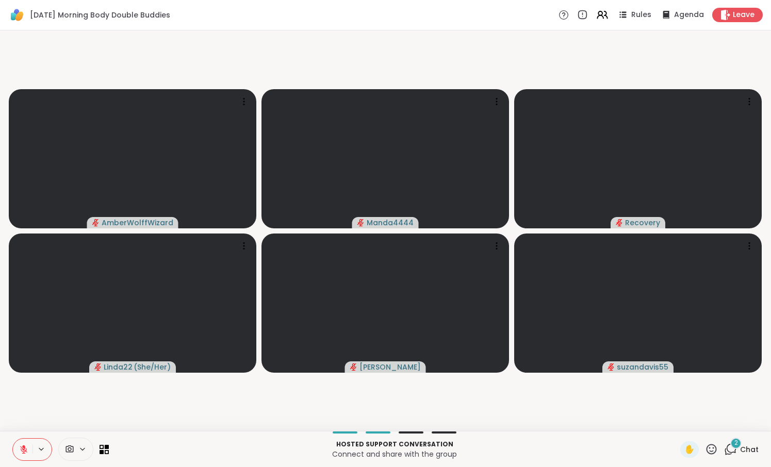
click at [25, 450] on icon at bounding box center [23, 449] width 9 height 9
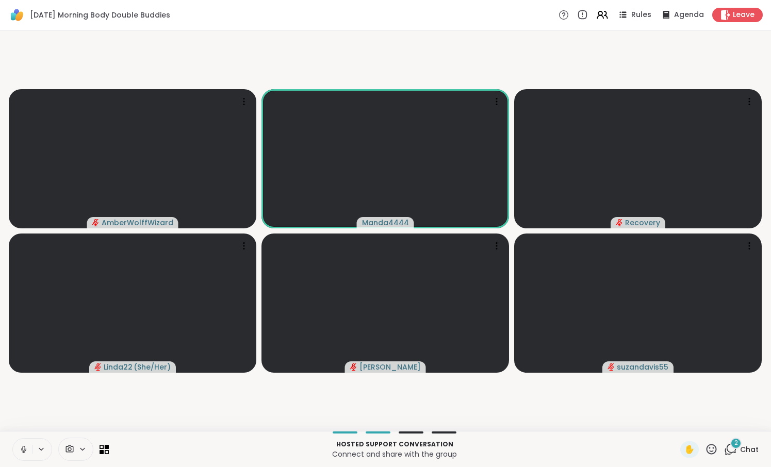
click at [25, 450] on icon at bounding box center [23, 449] width 9 height 9
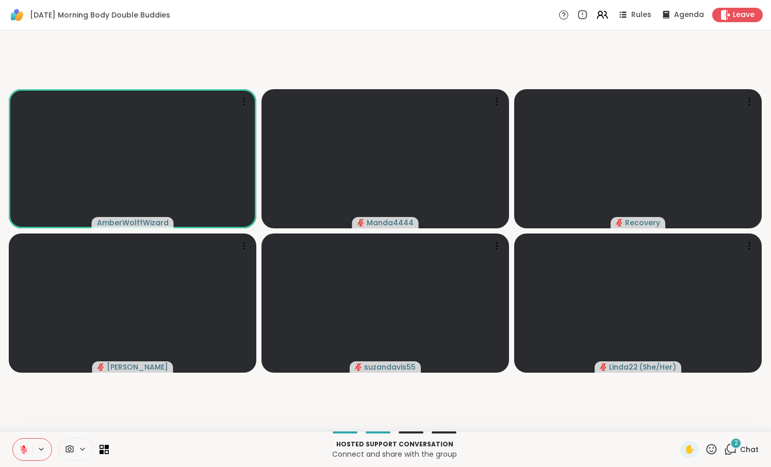
click at [27, 446] on icon at bounding box center [23, 449] width 9 height 9
click at [24, 452] on icon at bounding box center [23, 452] width 1 height 2
click at [734, 449] on icon at bounding box center [730, 449] width 13 height 13
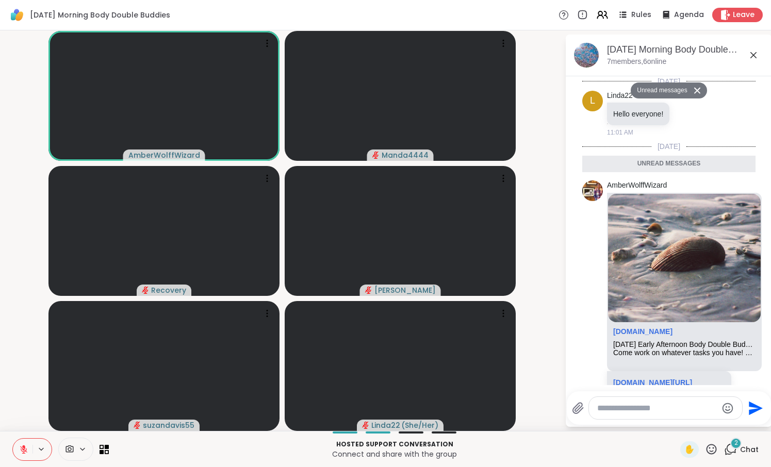
scroll to position [300, 0]
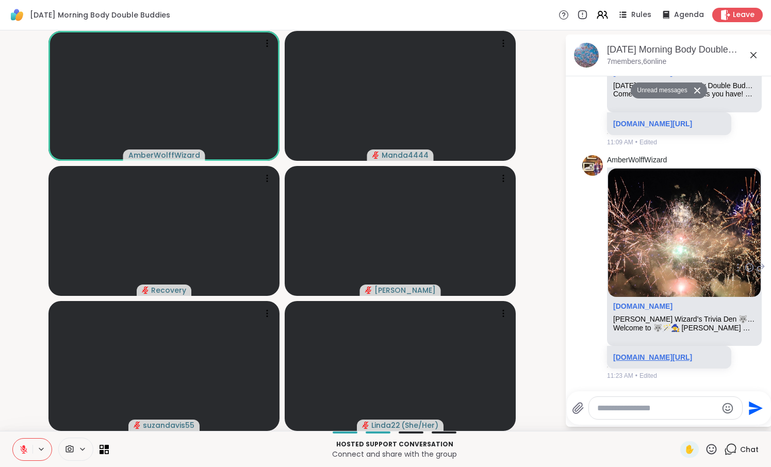
click at [657, 353] on link "sharewellnow.com/session/24e4fed2-ad3b-4bc3-a89d-7104721a6de9" at bounding box center [652, 357] width 79 height 8
click at [25, 455] on button at bounding box center [23, 450] width 20 height 22
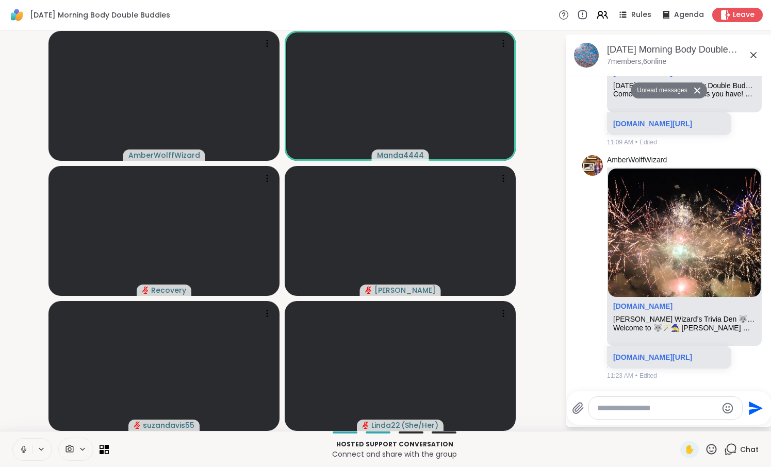
click at [25, 447] on icon at bounding box center [23, 449] width 9 height 9
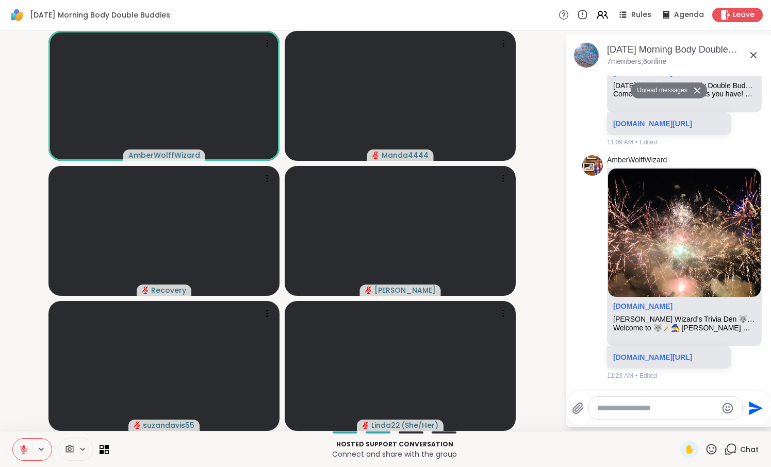
click at [25, 447] on icon at bounding box center [23, 447] width 3 height 4
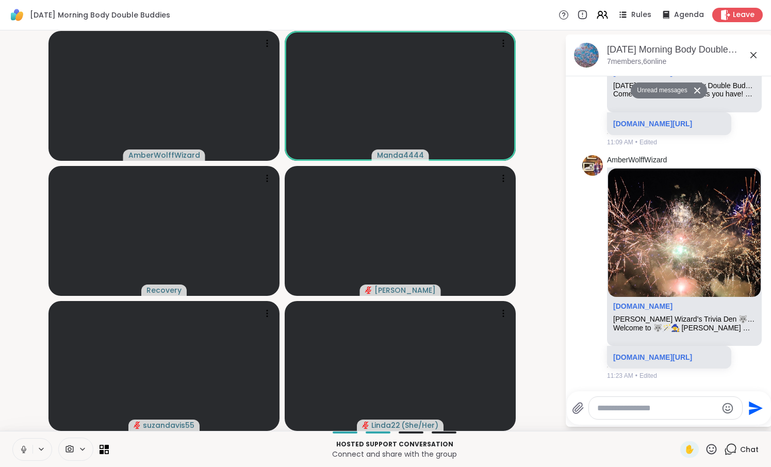
click at [24, 449] on icon at bounding box center [23, 449] width 9 height 9
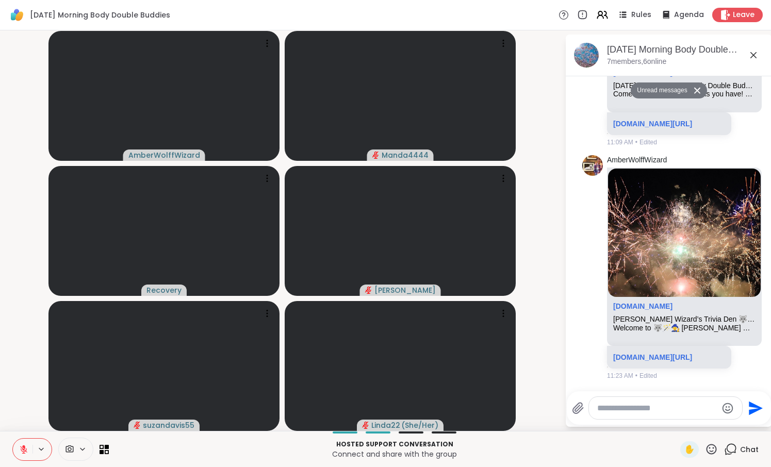
click at [24, 449] on icon at bounding box center [23, 449] width 9 height 9
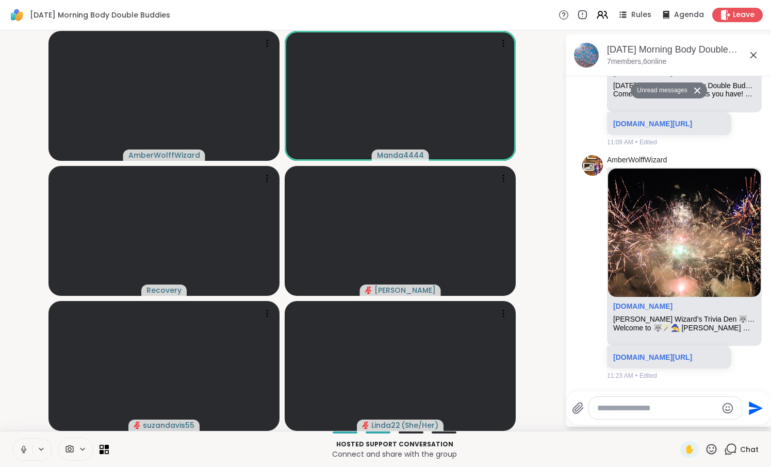
click at [24, 451] on icon at bounding box center [23, 449] width 9 height 9
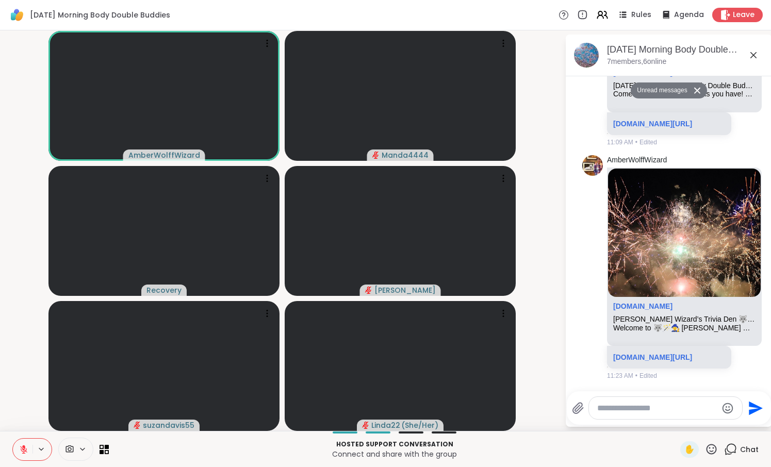
click at [24, 451] on icon at bounding box center [23, 449] width 9 height 9
click at [26, 451] on icon at bounding box center [23, 449] width 5 height 3
click at [20, 445] on icon at bounding box center [23, 449] width 9 height 9
click at [698, 91] on icon at bounding box center [697, 91] width 6 height 6
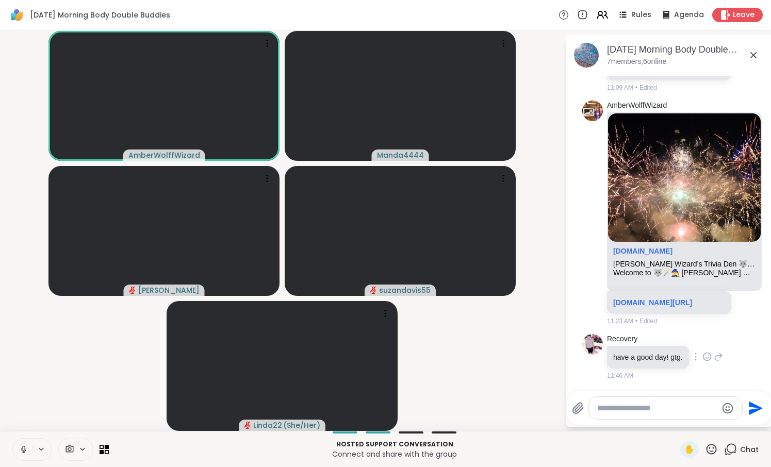
click at [711, 358] on icon at bounding box center [706, 357] width 9 height 10
click at [709, 345] on div "Select Reaction: Heart" at bounding box center [706, 340] width 9 height 9
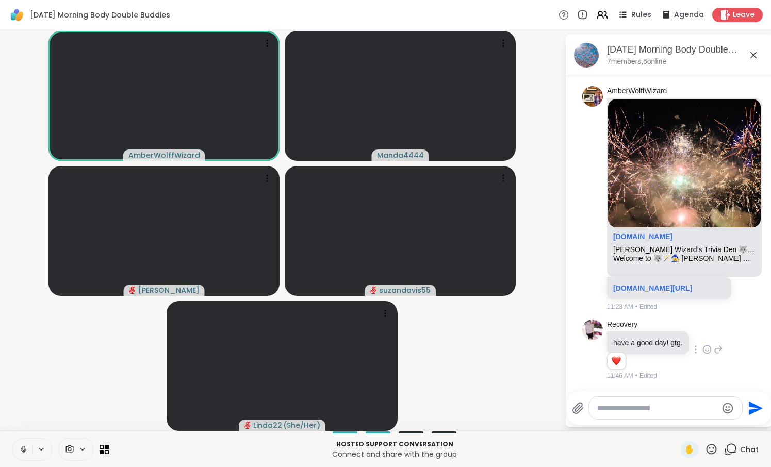
scroll to position [345, 0]
click at [30, 446] on button at bounding box center [23, 450] width 20 height 22
click at [29, 453] on button at bounding box center [23, 450] width 20 height 22
click at [23, 448] on icon at bounding box center [23, 449] width 9 height 9
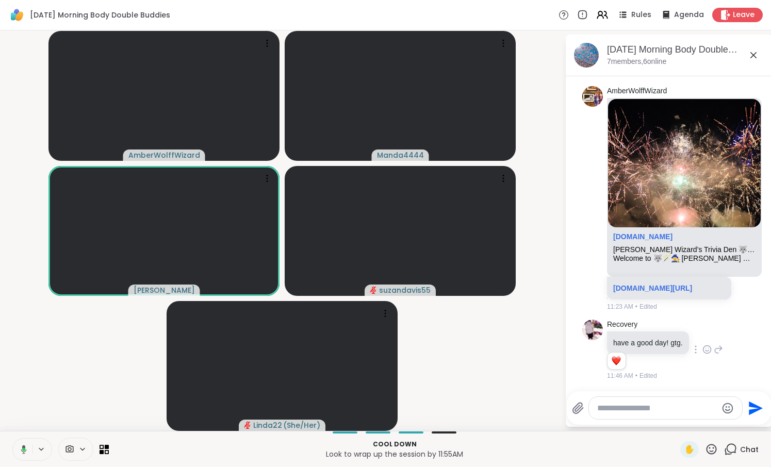
click at [27, 448] on icon at bounding box center [22, 449] width 9 height 9
click at [27, 448] on icon at bounding box center [23, 449] width 9 height 9
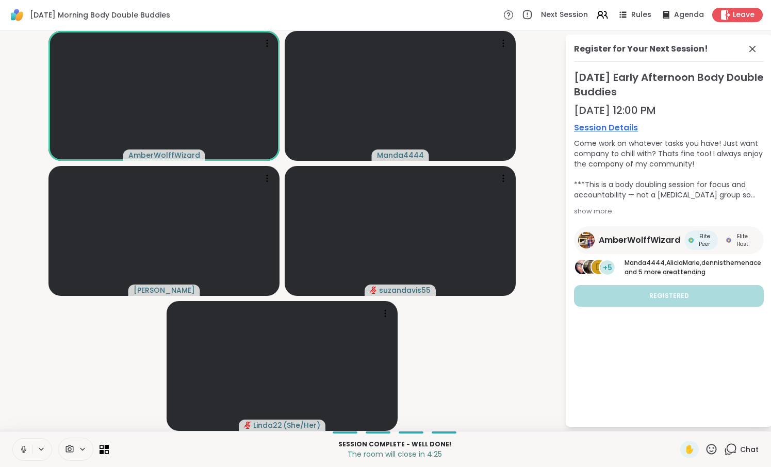
click at [22, 451] on icon at bounding box center [23, 449] width 9 height 9
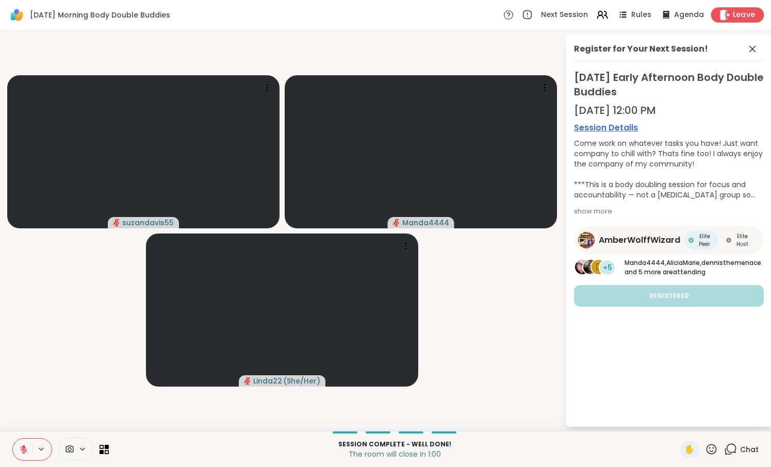
click at [746, 15] on span "Leave" at bounding box center [744, 15] width 23 height 11
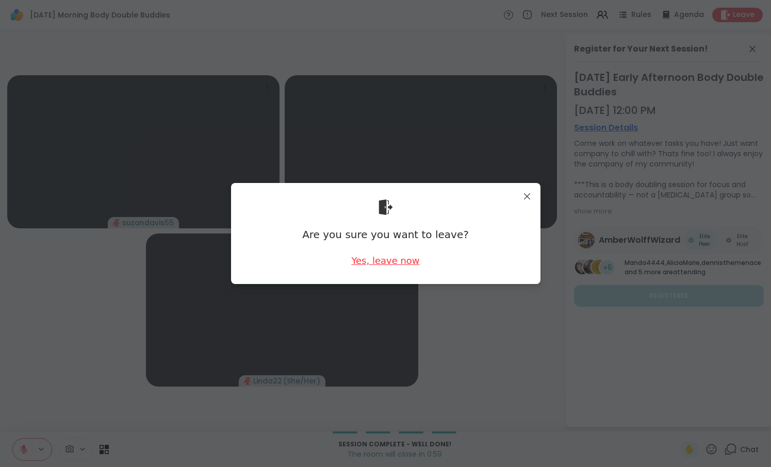
click at [384, 263] on div "Yes, leave now" at bounding box center [385, 260] width 68 height 13
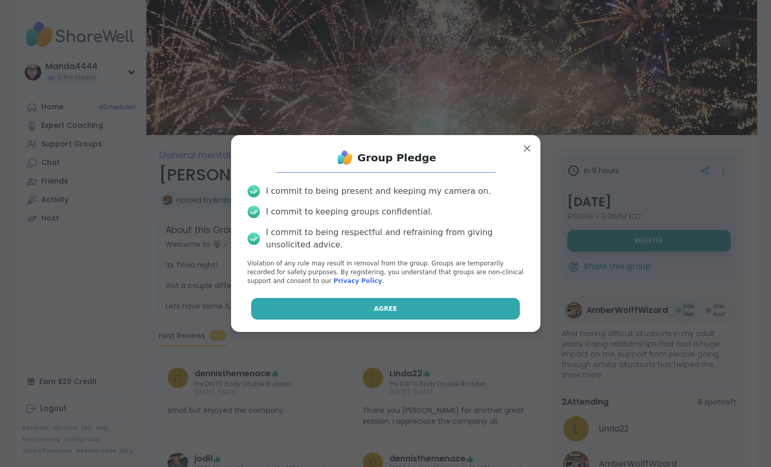
click at [423, 309] on button "Agree" at bounding box center [385, 309] width 269 height 22
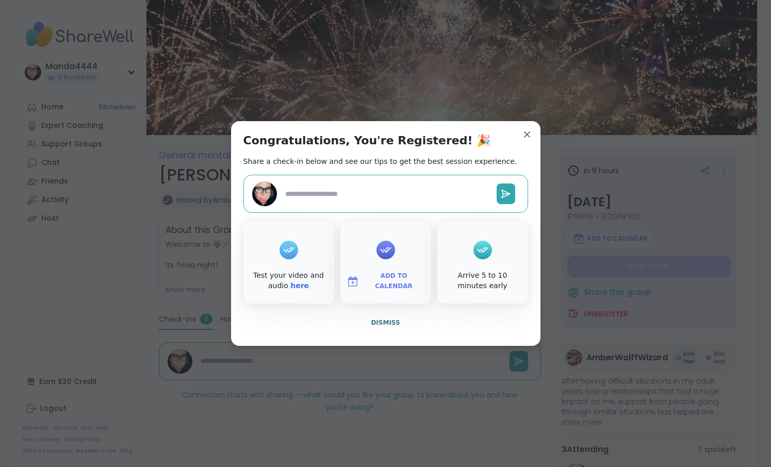
click at [395, 287] on button "Add to Calendar" at bounding box center [385, 282] width 87 height 22
click at [376, 170] on button "Apple Calendar" at bounding box center [385, 165] width 78 height 23
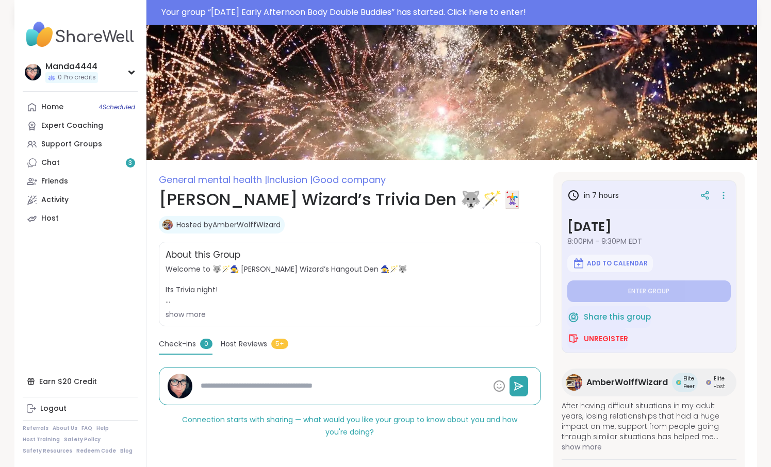
click at [344, 14] on div "Your group “ Wednesday Early Afternoon Body Double Buddies ” has started. Click…" at bounding box center [455, 12] width 589 height 12
type textarea "*"
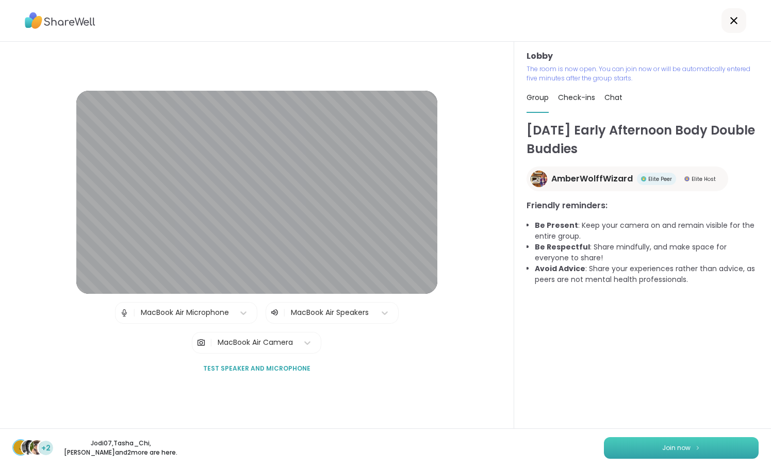
click at [685, 443] on span "Join now" at bounding box center [676, 447] width 28 height 9
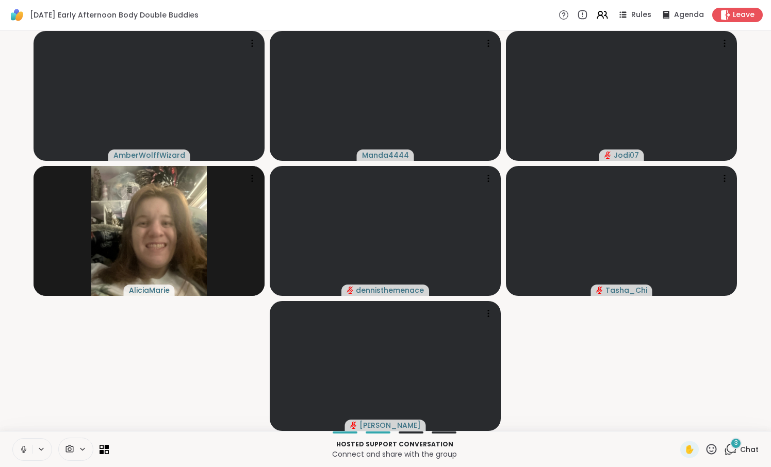
click at [14, 450] on button at bounding box center [23, 450] width 20 height 22
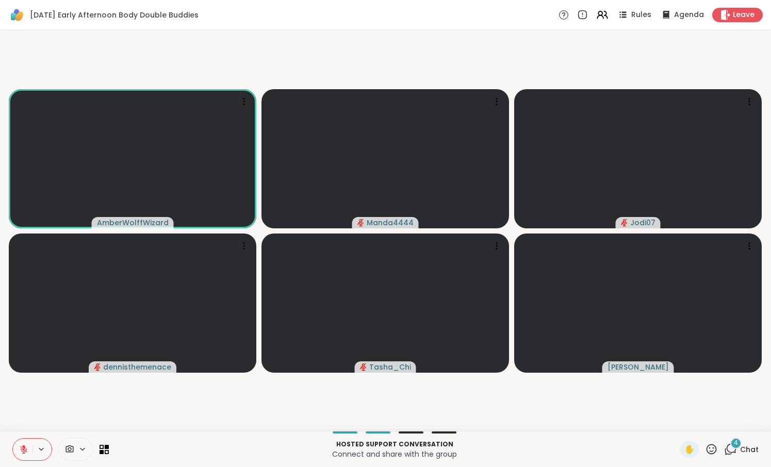
click at [23, 451] on icon at bounding box center [23, 449] width 7 height 7
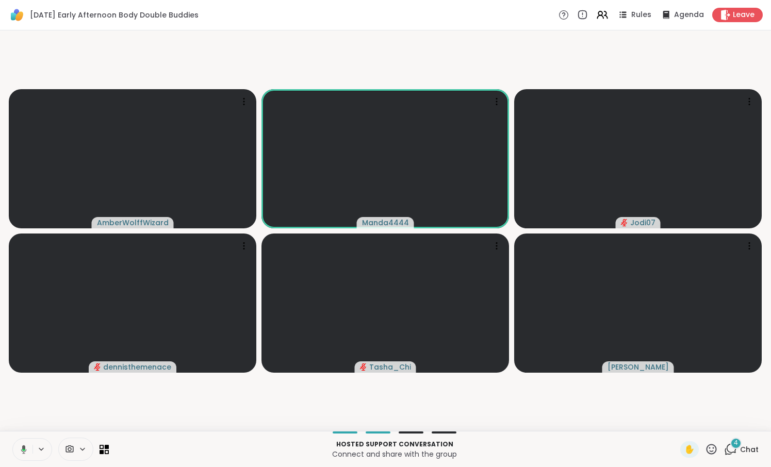
click at [24, 450] on icon at bounding box center [23, 450] width 3 height 2
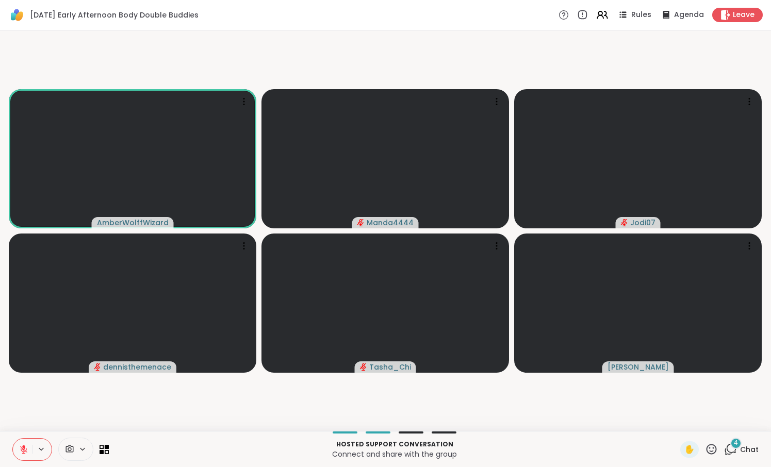
click at [24, 450] on icon at bounding box center [23, 449] width 7 height 7
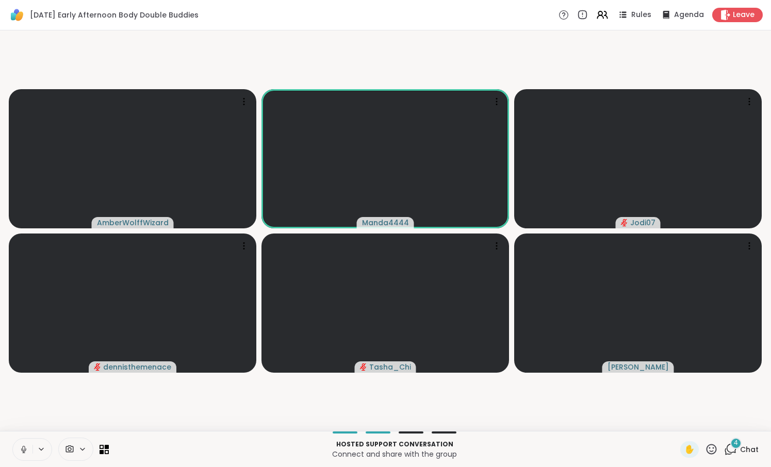
click at [29, 450] on button at bounding box center [23, 450] width 20 height 22
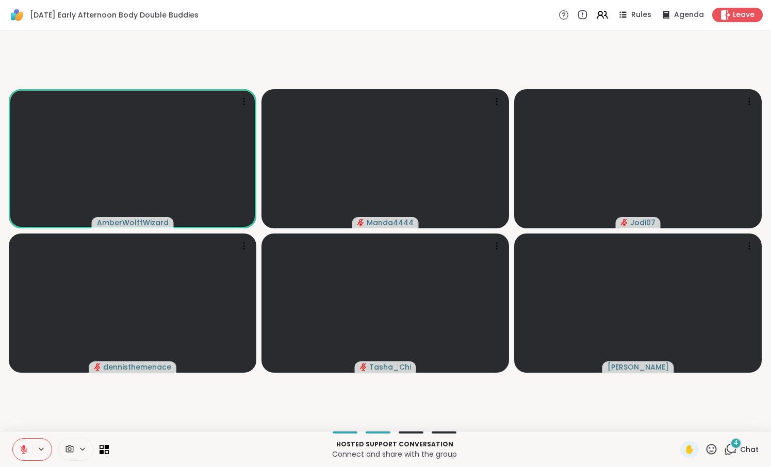
click at [736, 448] on span "4" at bounding box center [736, 443] width 4 height 9
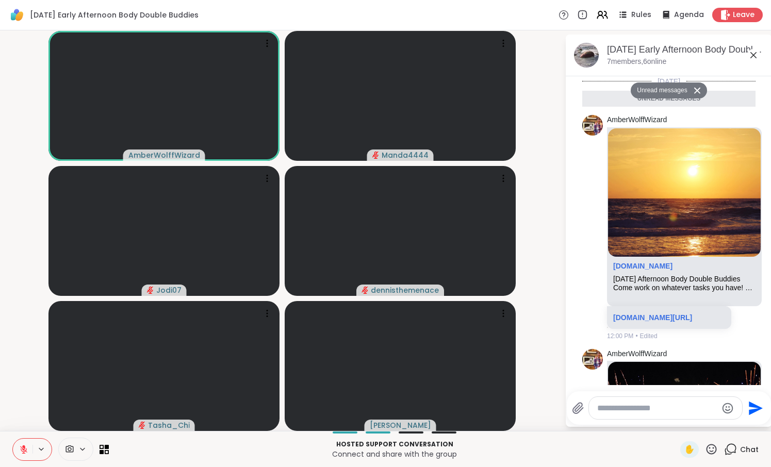
scroll to position [375, 0]
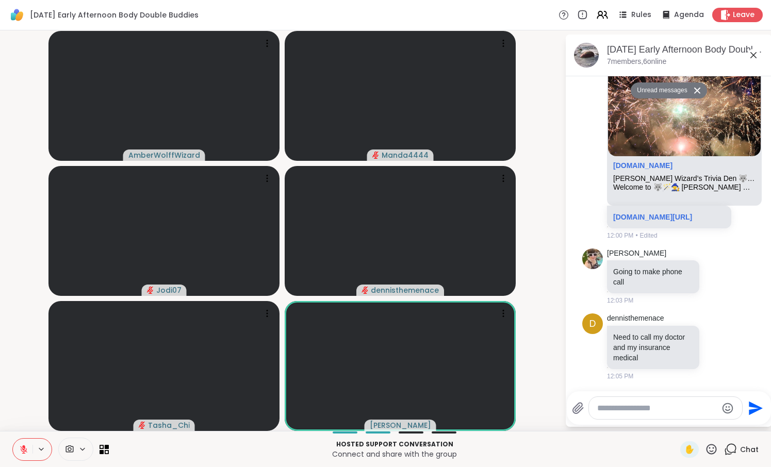
click at [19, 453] on button at bounding box center [23, 450] width 20 height 22
click at [23, 450] on icon at bounding box center [23, 448] width 3 height 5
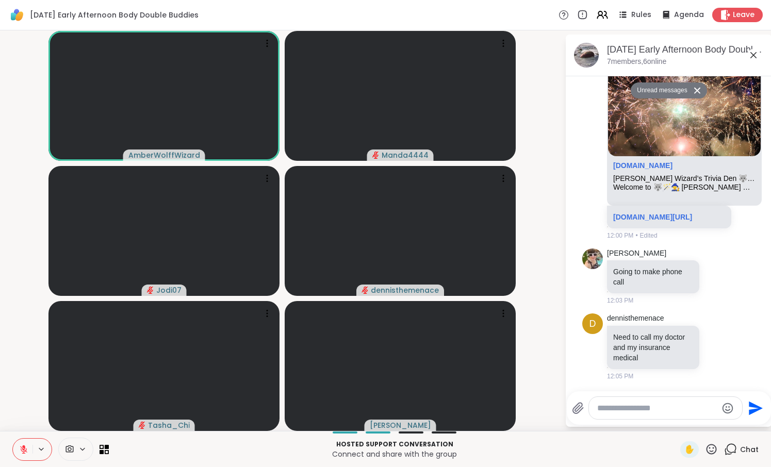
click at [23, 450] on icon at bounding box center [23, 449] width 7 height 7
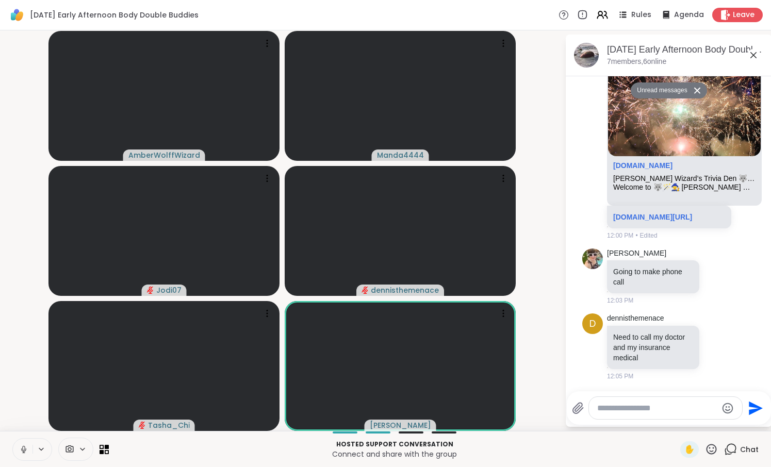
click at [23, 450] on icon at bounding box center [23, 448] width 3 height 5
click at [23, 450] on icon at bounding box center [23, 449] width 7 height 7
click at [22, 452] on icon at bounding box center [22, 449] width 9 height 9
click at [22, 452] on icon at bounding box center [23, 449] width 9 height 9
click at [25, 450] on icon at bounding box center [23, 449] width 9 height 9
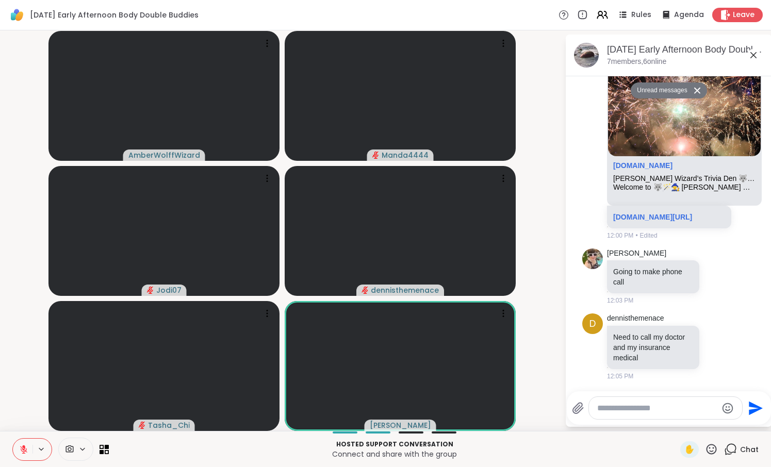
click at [25, 450] on icon at bounding box center [23, 449] width 9 height 9
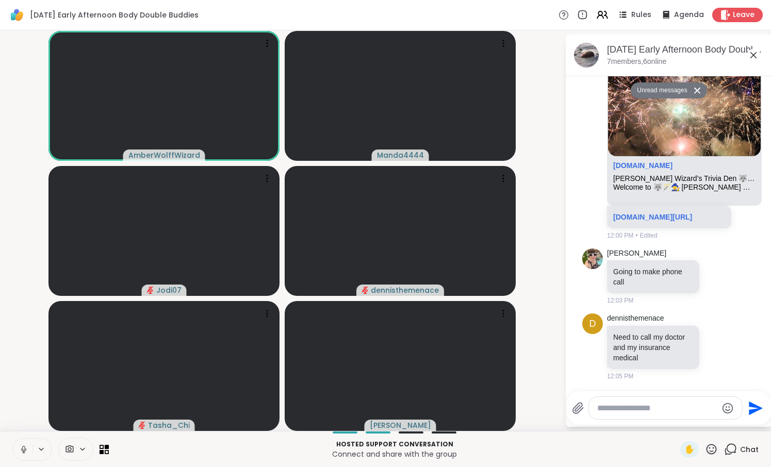
click at [25, 450] on icon at bounding box center [23, 449] width 9 height 9
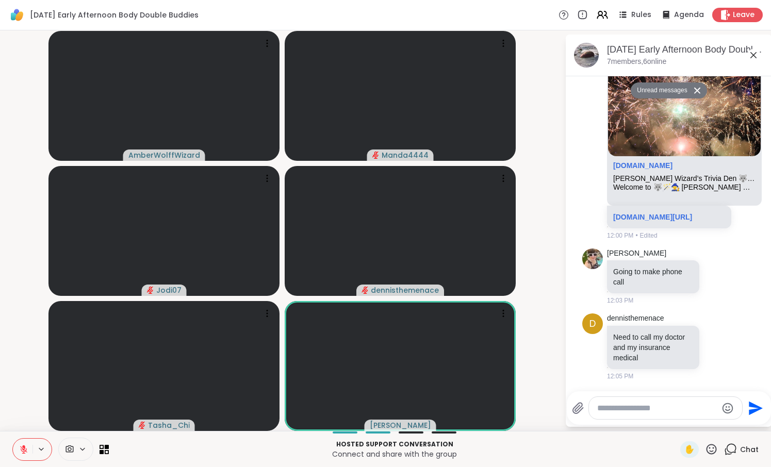
click at [25, 452] on icon at bounding box center [23, 449] width 9 height 9
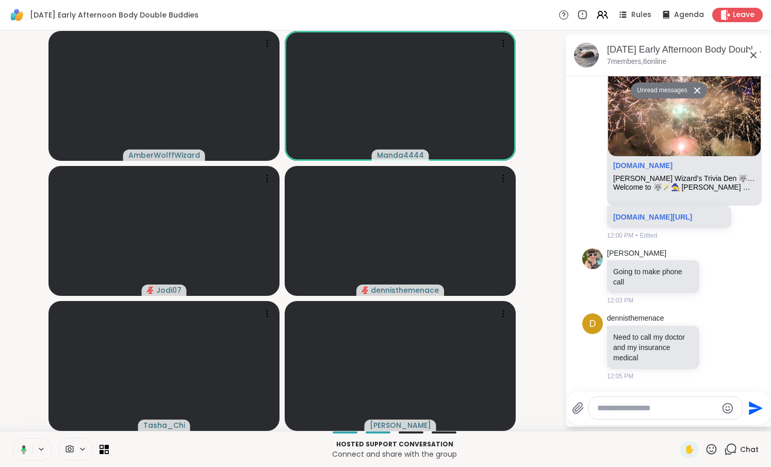
click at [25, 451] on icon at bounding box center [22, 449] width 9 height 9
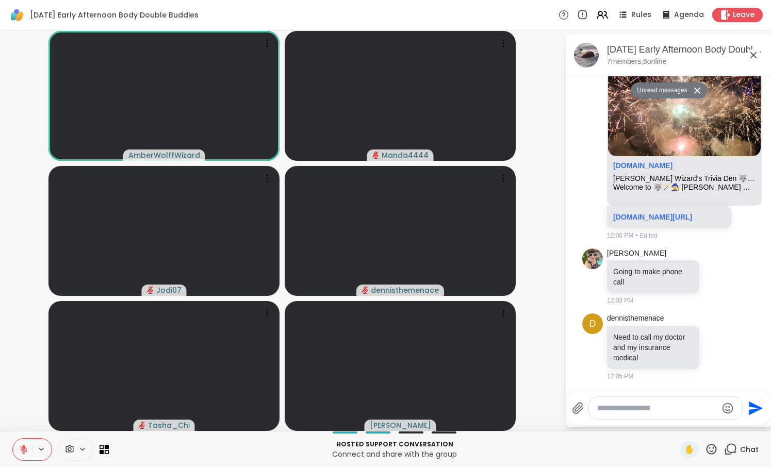
click at [20, 446] on icon at bounding box center [23, 449] width 9 height 9
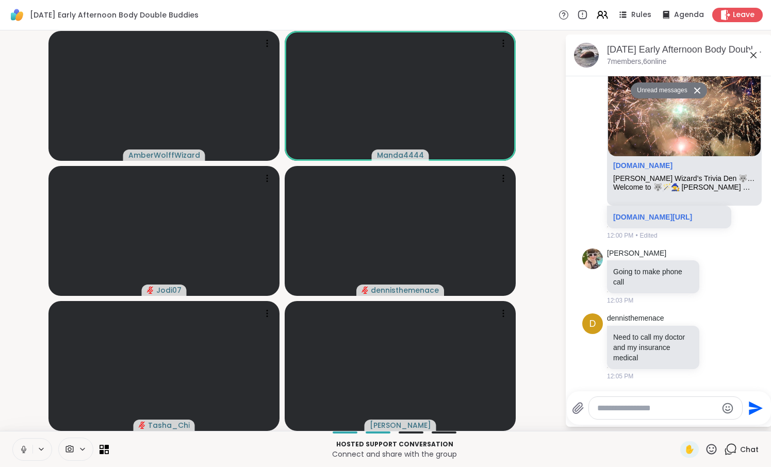
click at [24, 456] on button at bounding box center [23, 450] width 20 height 22
